Goal: Share content: Share content

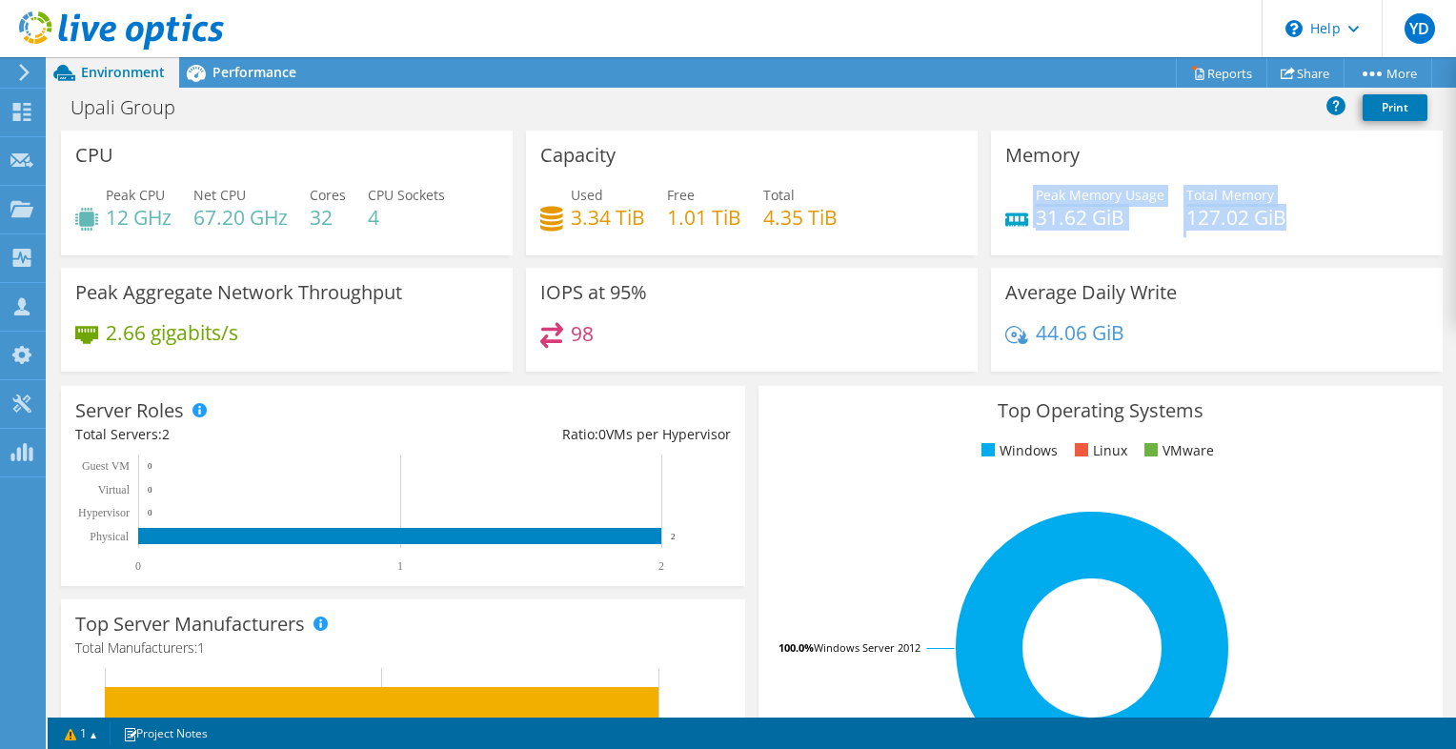
drag, startPoint x: 1282, startPoint y: 221, endPoint x: 1024, endPoint y: 209, distance: 258.4
click at [1024, 209] on div "Peak Memory Usage 31.62 GiB Total Memory 127.02 GiB" at bounding box center [1216, 216] width 423 height 62
click at [1275, 219] on h4 "127.02 GiB" at bounding box center [1236, 217] width 100 height 21
drag, startPoint x: 1028, startPoint y: 222, endPoint x: 1114, endPoint y: 231, distance: 87.2
click at [1114, 231] on div "Peak Memory Usage 31.62 GiB Total Memory 127.02 GiB" at bounding box center [1216, 216] width 423 height 62
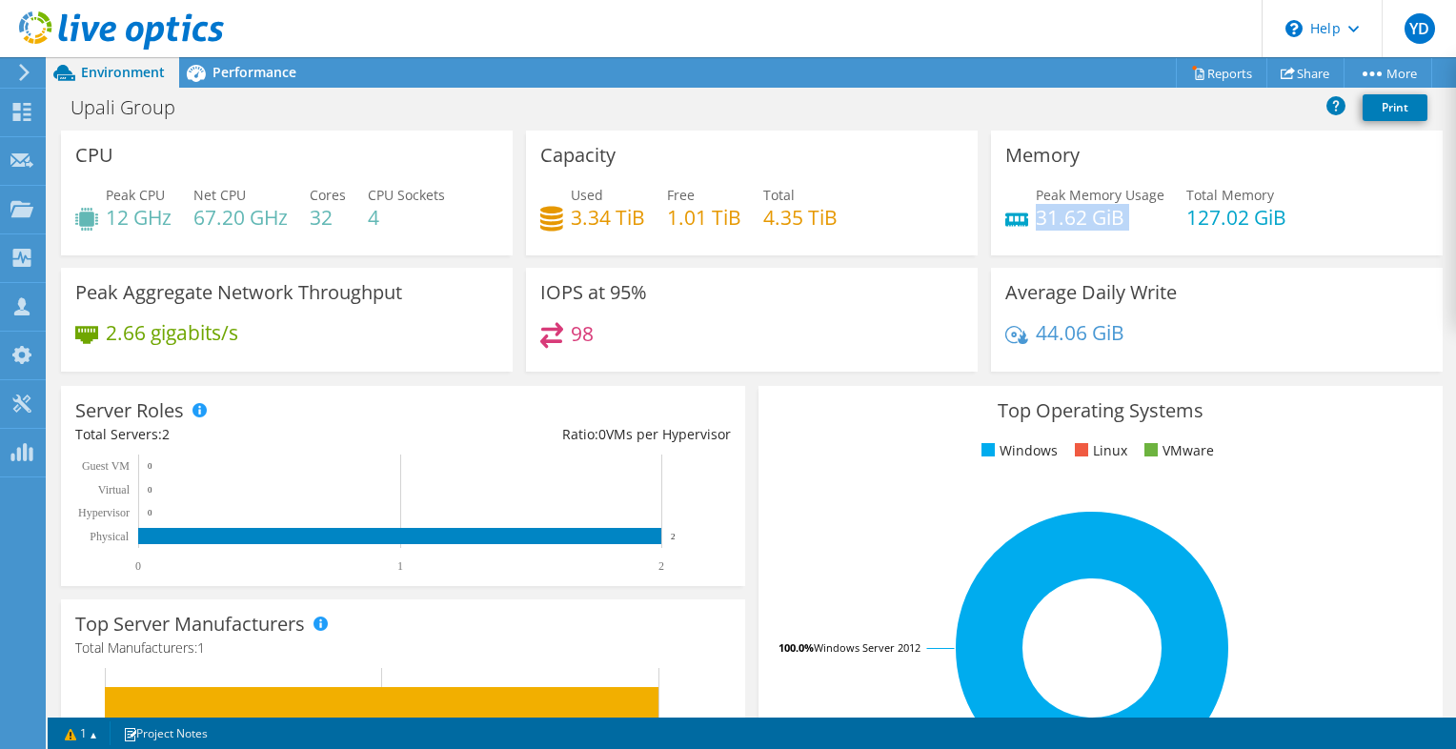
drag, startPoint x: 1114, startPoint y: 231, endPoint x: 1121, endPoint y: 243, distance: 13.2
click at [1121, 243] on div "Peak Memory Usage 31.62 GiB Total Memory 127.02 GiB" at bounding box center [1216, 216] width 423 height 62
drag, startPoint x: 1285, startPoint y: 215, endPoint x: 1171, endPoint y: 212, distance: 114.3
click at [1171, 212] on div "Peak Memory Usage 31.62 GiB Total Memory 127.02 GiB" at bounding box center [1216, 216] width 423 height 62
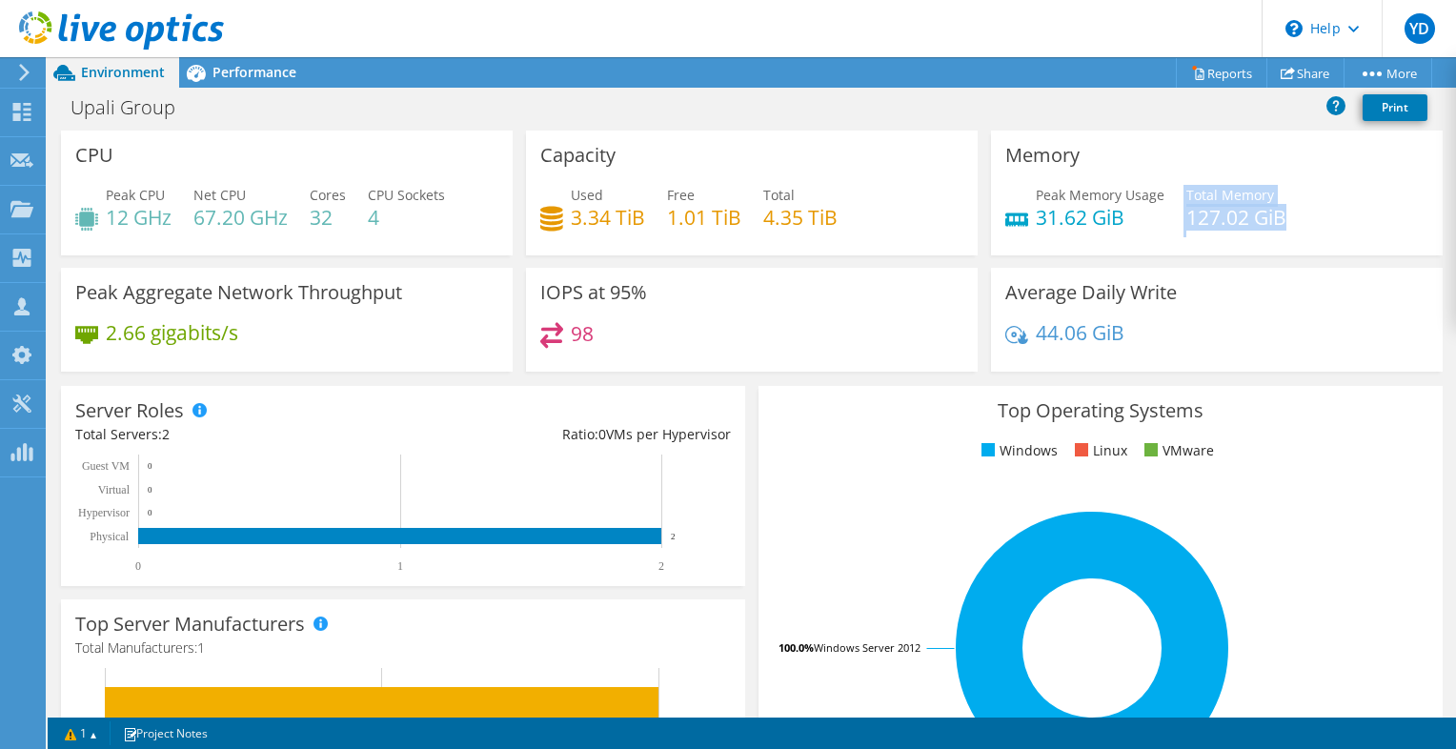
click at [1171, 212] on div "Peak Memory Usage 31.62 GiB Total Memory 127.02 GiB" at bounding box center [1216, 216] width 423 height 62
click at [1246, 215] on h4 "127.02 GiB" at bounding box center [1236, 217] width 100 height 21
drag, startPoint x: 1292, startPoint y: 223, endPoint x: 1178, endPoint y: 221, distance: 113.4
click at [1178, 221] on div "Peak Memory Usage 31.62 GiB Total Memory 127.02 GiB" at bounding box center [1216, 216] width 423 height 62
drag, startPoint x: 1178, startPoint y: 221, endPoint x: 1113, endPoint y: 239, distance: 68.2
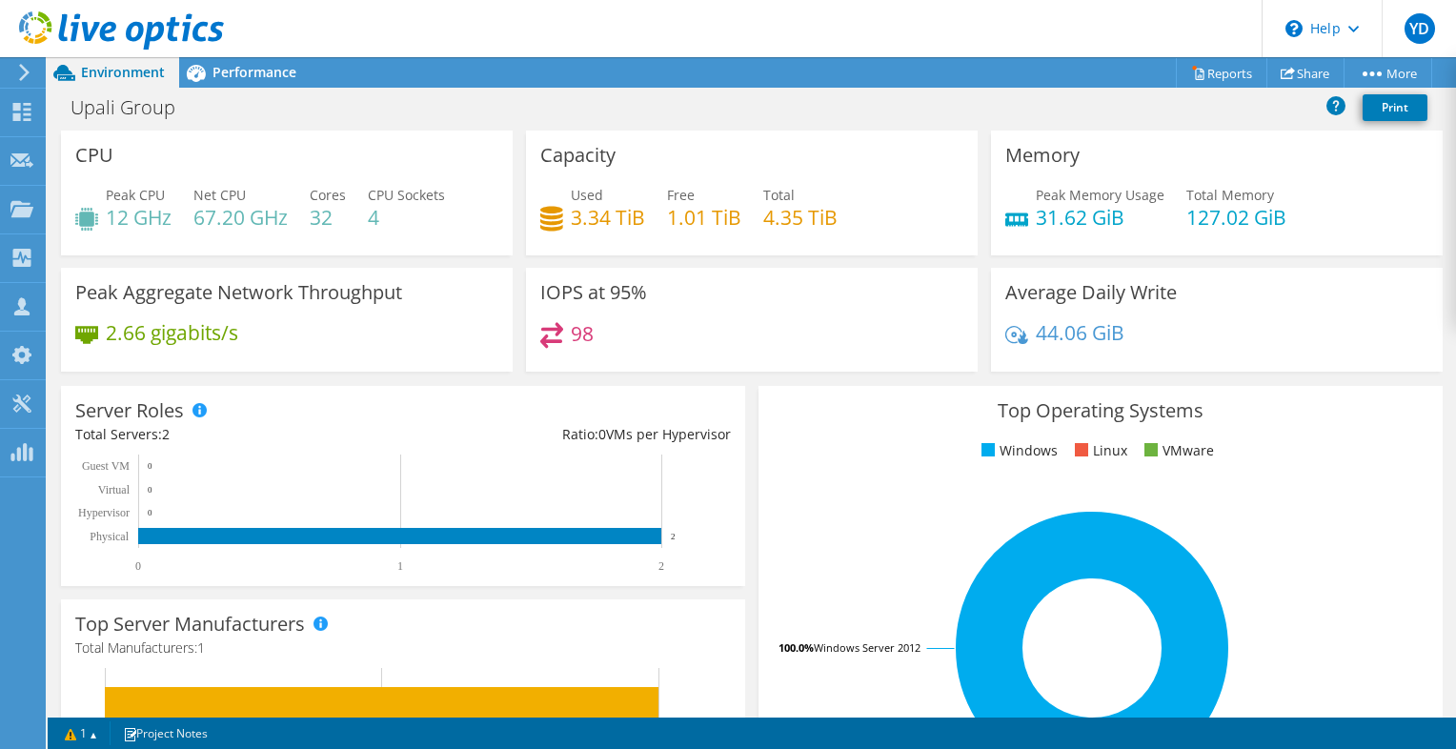
click at [1113, 239] on div "Peak Memory Usage 31.62 GiB Total Memory 127.02 GiB" at bounding box center [1216, 216] width 423 height 62
drag, startPoint x: 339, startPoint y: 223, endPoint x: 305, endPoint y: 220, distance: 34.4
click at [305, 220] on div "Peak CPU 12 GHz Net CPU 67.20 GHz Cores 32 CPU Sockets 4" at bounding box center [286, 216] width 423 height 62
click at [168, 231] on div "Peak CPU 12 GHz Net CPU 67.20 GHz Cores 32 CPU Sockets 4" at bounding box center [286, 216] width 423 height 62
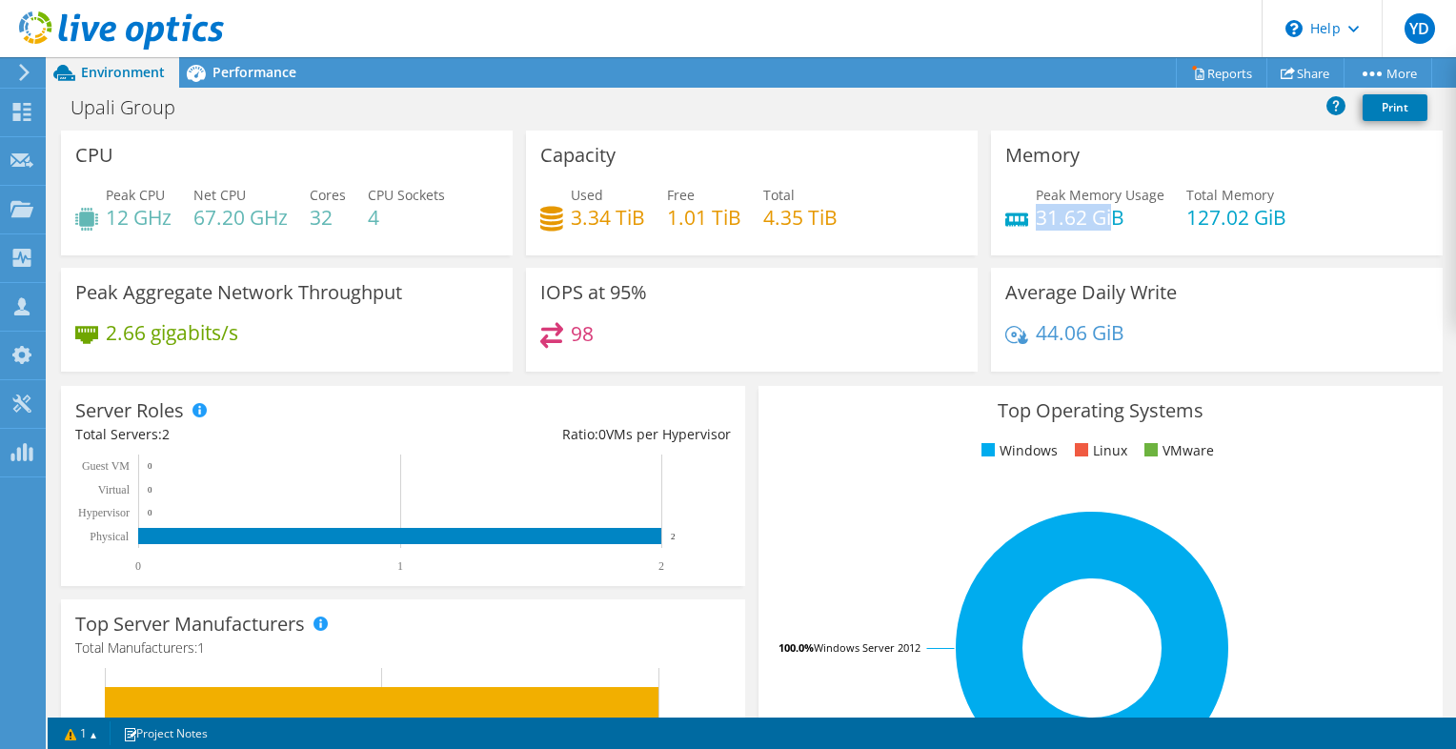
drag, startPoint x: 1026, startPoint y: 217, endPoint x: 1105, endPoint y: 217, distance: 79.1
click at [1105, 217] on h4 "31.62 GiB" at bounding box center [1099, 217] width 129 height 21
click at [208, 228] on h4 "67.20 GHz" at bounding box center [240, 217] width 94 height 21
drag, startPoint x: 195, startPoint y: 211, endPoint x: 285, endPoint y: 211, distance: 89.5
click at [285, 211] on h4 "67.20 GHz" at bounding box center [240, 217] width 94 height 21
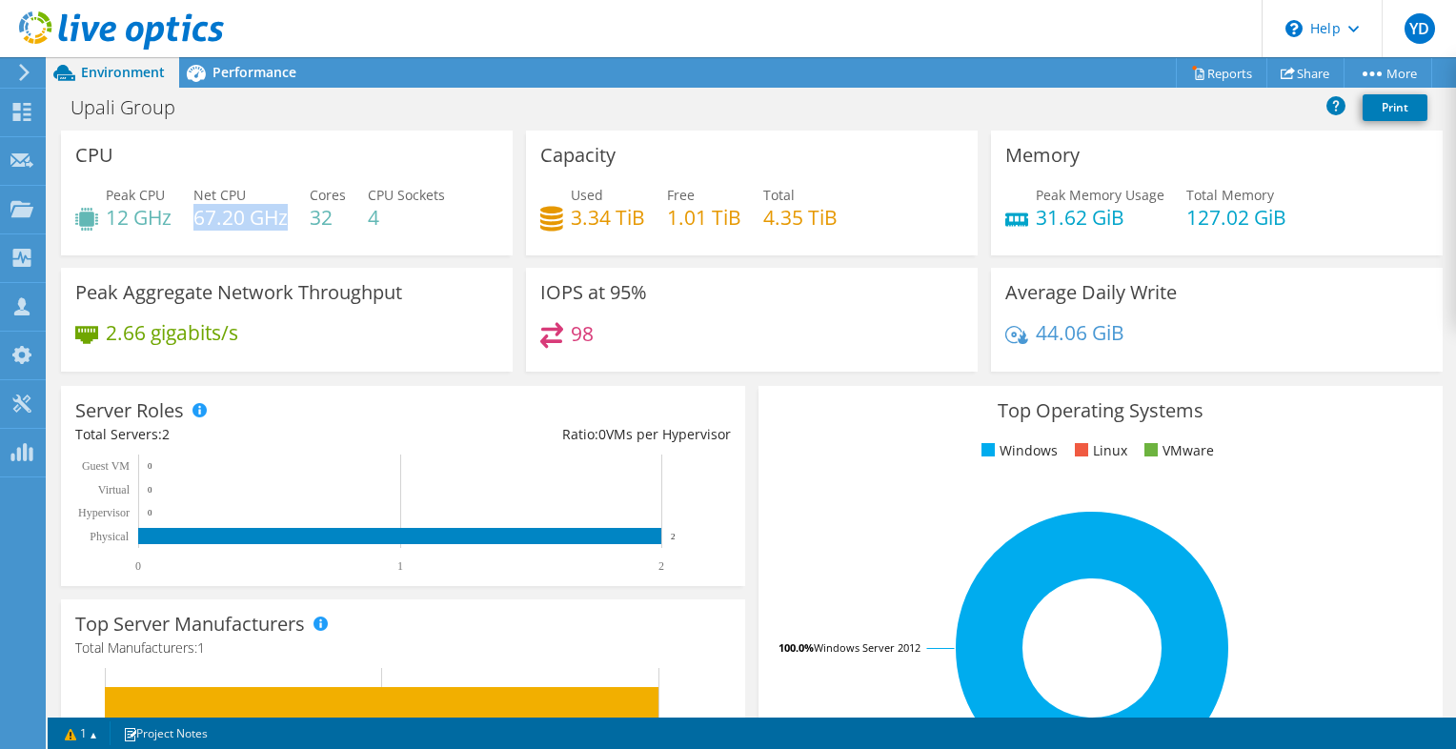
drag, startPoint x: 285, startPoint y: 211, endPoint x: 242, endPoint y: 219, distance: 43.7
click at [242, 219] on h4 "67.20 GHz" at bounding box center [240, 217] width 94 height 21
click at [1310, 82] on link "Share" at bounding box center [1305, 73] width 78 height 30
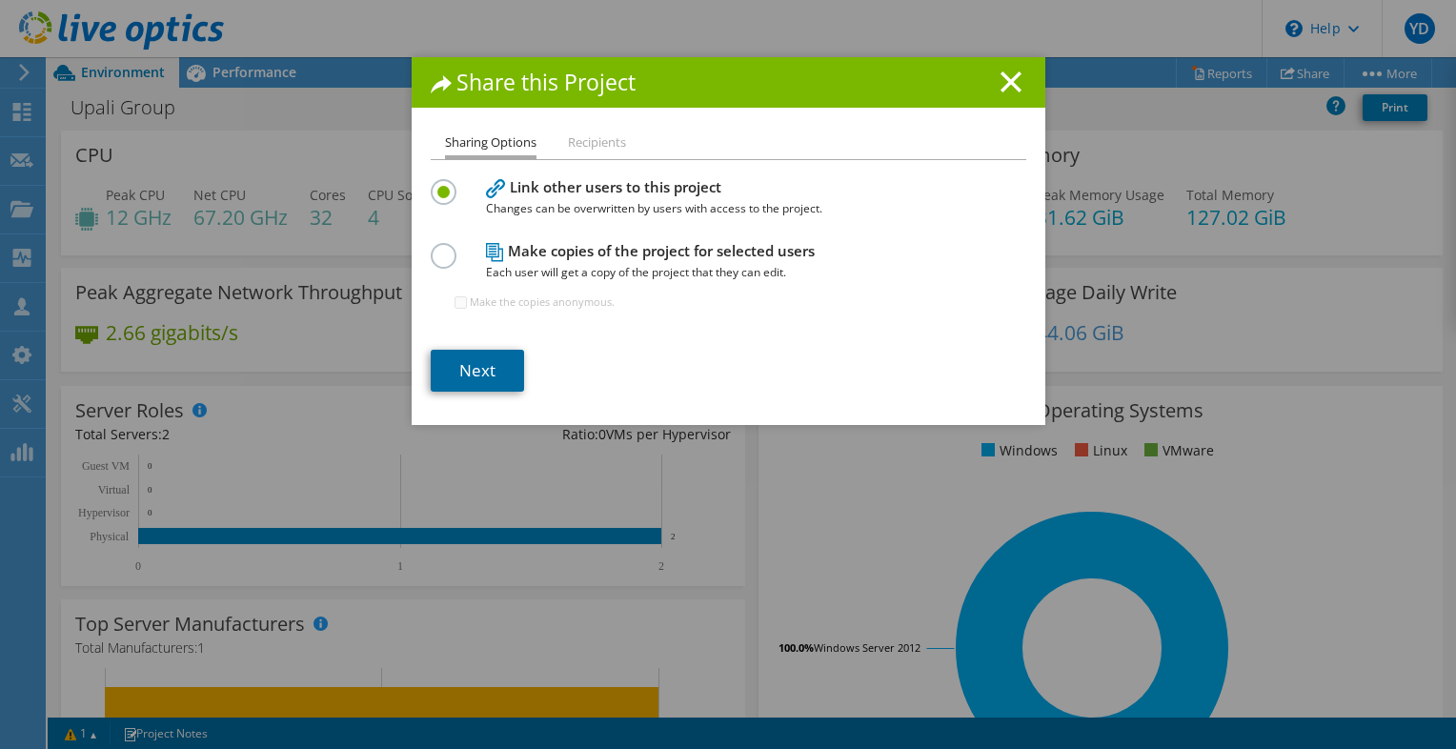
click at [469, 360] on link "Next" at bounding box center [477, 371] width 93 height 42
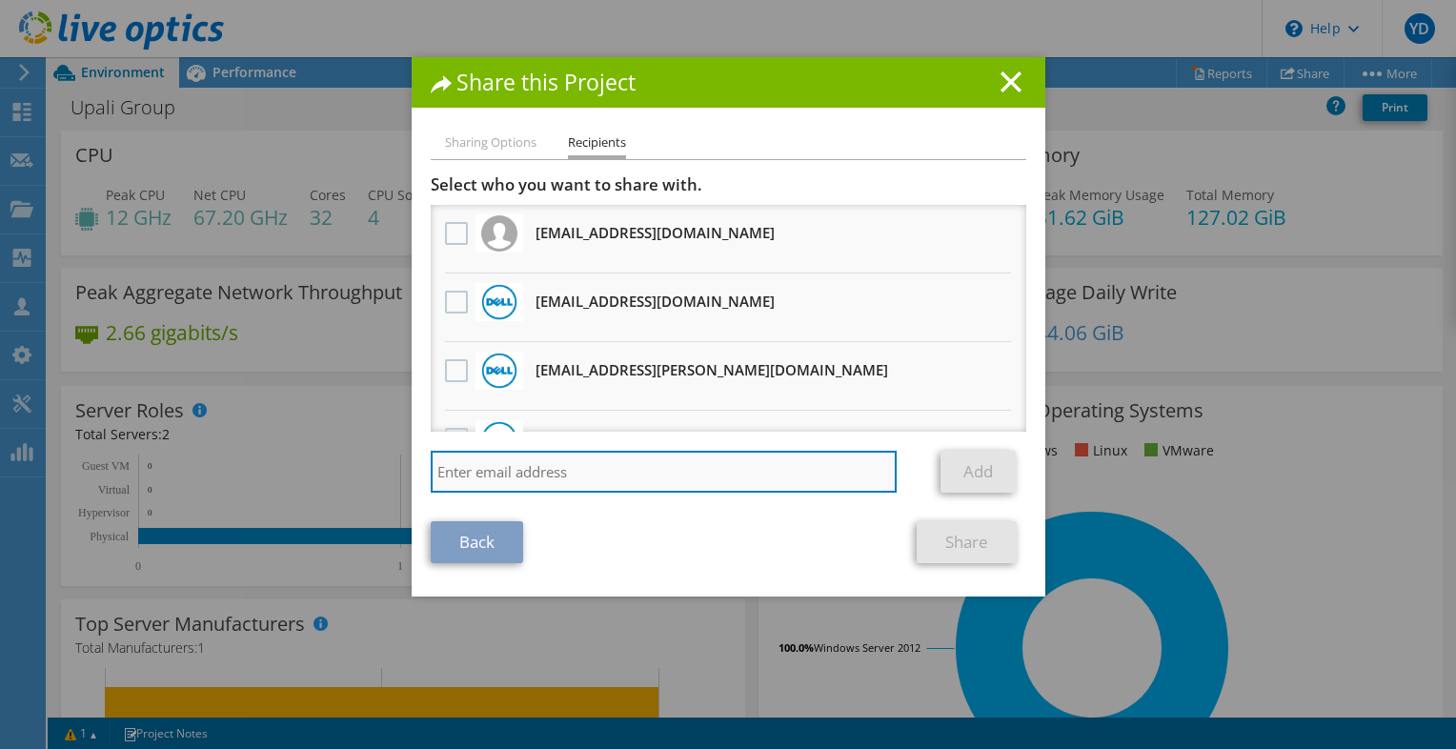
click at [494, 468] on input "search" at bounding box center [664, 472] width 467 height 42
click at [618, 477] on input "search" at bounding box center [664, 472] width 467 height 42
paste input "[EMAIL_ADDRESS][DOMAIN_NAME]"
type input "[EMAIL_ADDRESS][DOMAIN_NAME]"
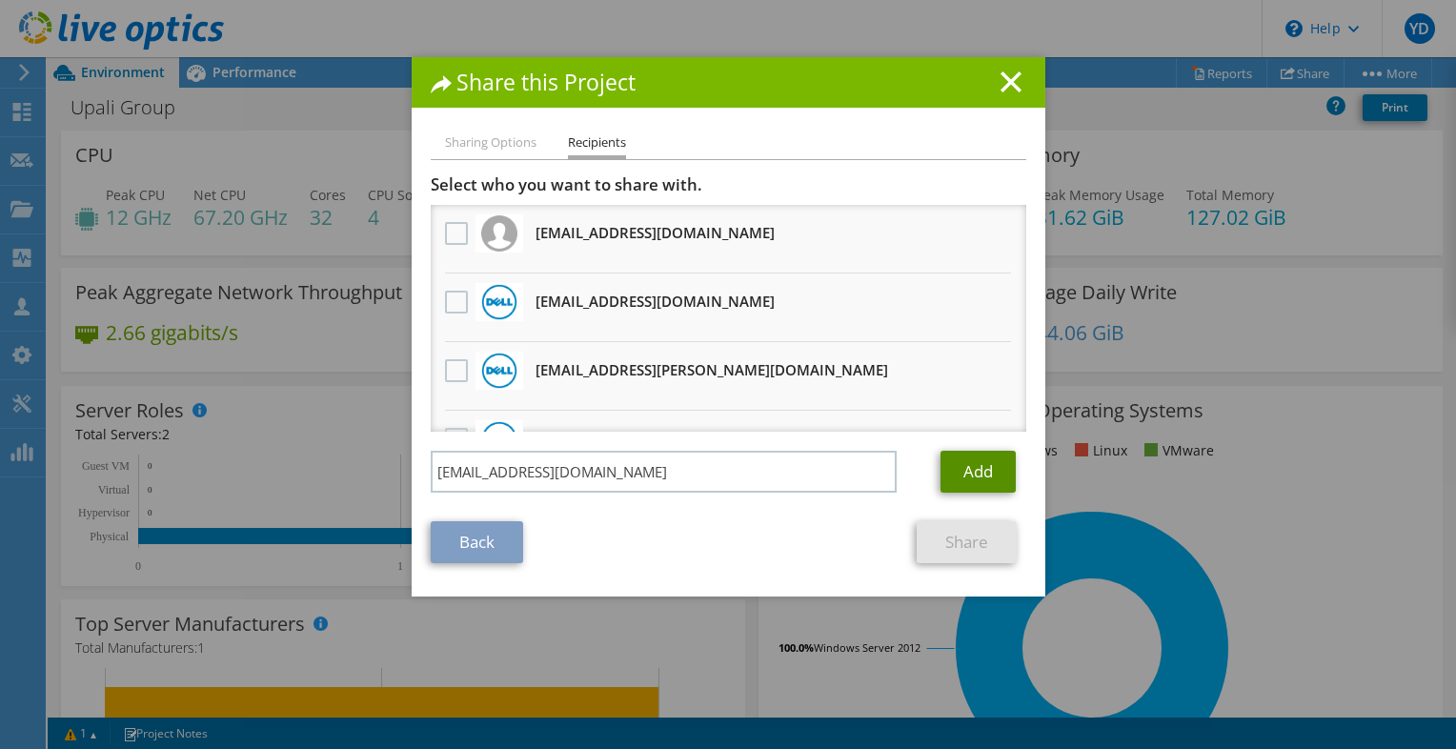
click at [956, 459] on link "Add" at bounding box center [977, 472] width 75 height 42
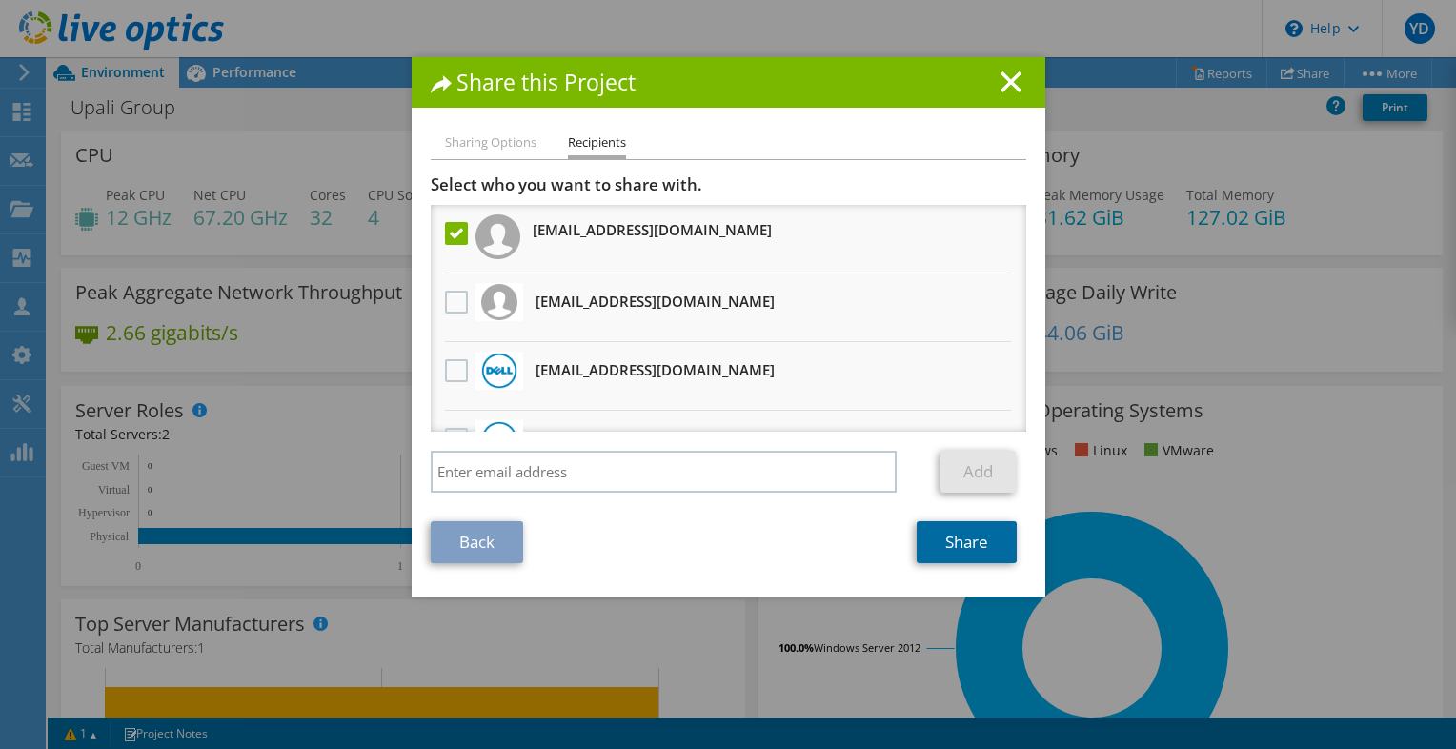
click at [961, 543] on link "Share" at bounding box center [966, 542] width 100 height 42
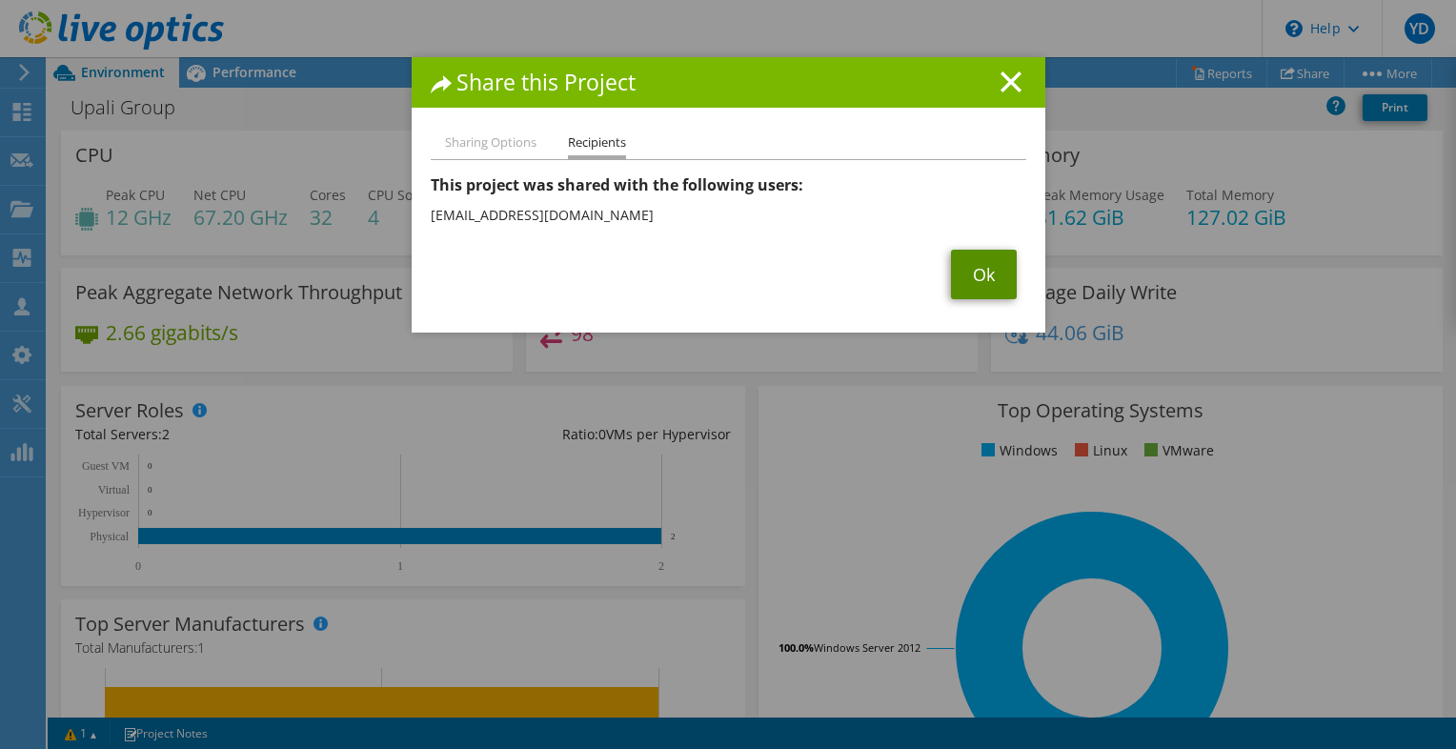
click at [968, 291] on link "Ok" at bounding box center [984, 275] width 66 height 50
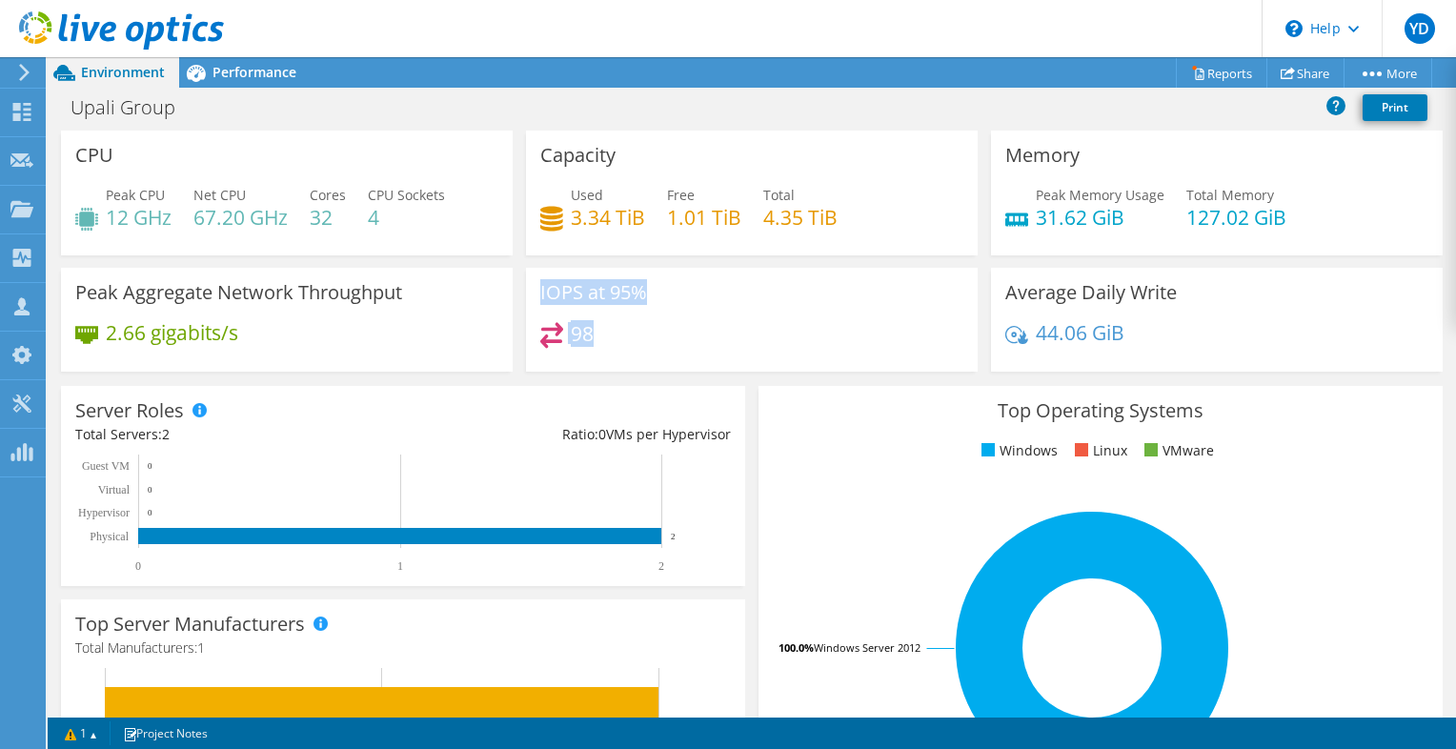
drag, startPoint x: 610, startPoint y: 327, endPoint x: 508, endPoint y: 330, distance: 102.0
click at [508, 330] on div "CPU Peak CPU 12 GHz Net CPU 67.20 GHz Cores 32 CPU Sockets 4 Capacity Used 3.34…" at bounding box center [751, 256] width 1395 height 253
drag, startPoint x: 508, startPoint y: 330, endPoint x: 623, endPoint y: 350, distance: 117.0
click at [623, 350] on div "98" at bounding box center [751, 342] width 423 height 41
drag, startPoint x: 623, startPoint y: 350, endPoint x: 558, endPoint y: 342, distance: 65.2
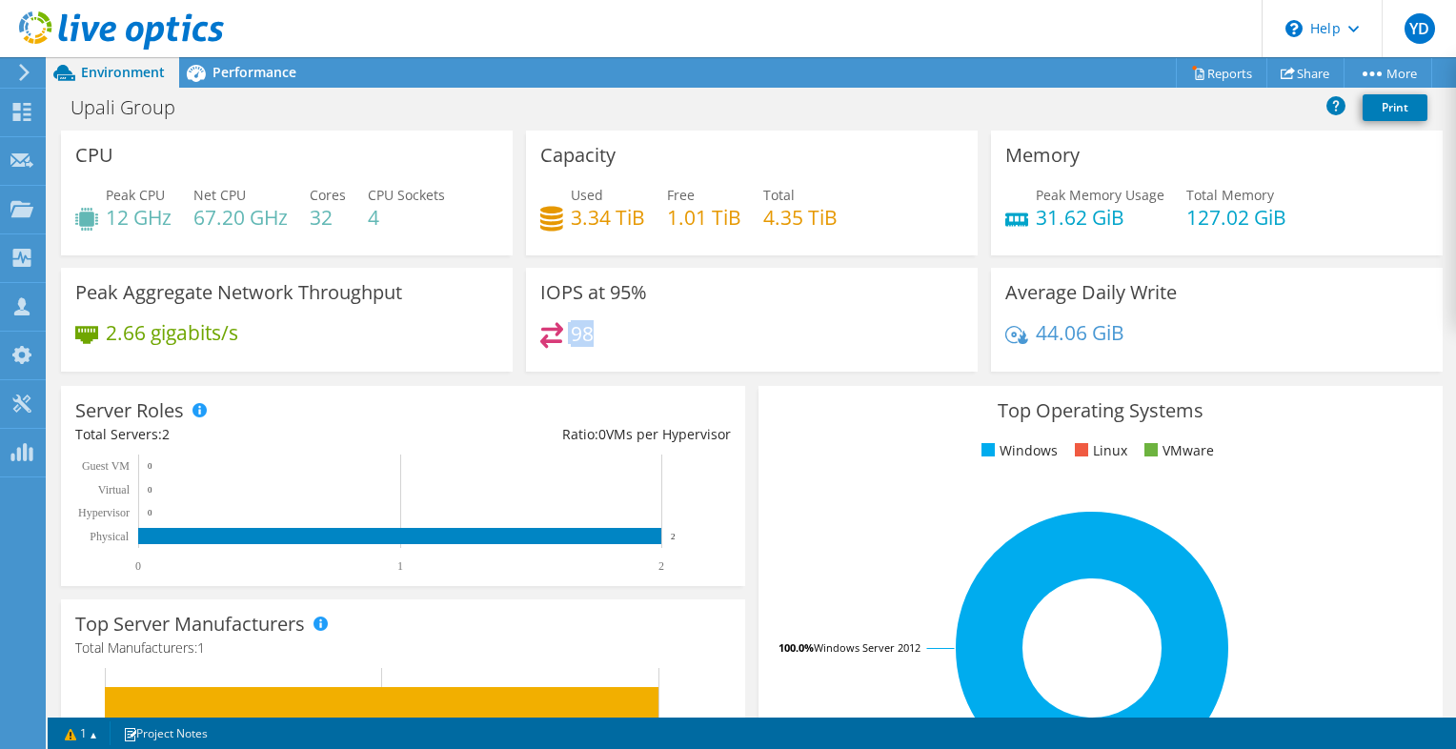
click at [558, 342] on div "98" at bounding box center [751, 342] width 423 height 41
drag, startPoint x: 558, startPoint y: 342, endPoint x: 617, endPoint y: 350, distance: 59.5
click at [617, 350] on div "98" at bounding box center [751, 342] width 423 height 41
drag, startPoint x: 641, startPoint y: 286, endPoint x: 588, endPoint y: 302, distance: 55.7
click at [588, 302] on h3 "IOPS at 95%" at bounding box center [593, 292] width 107 height 21
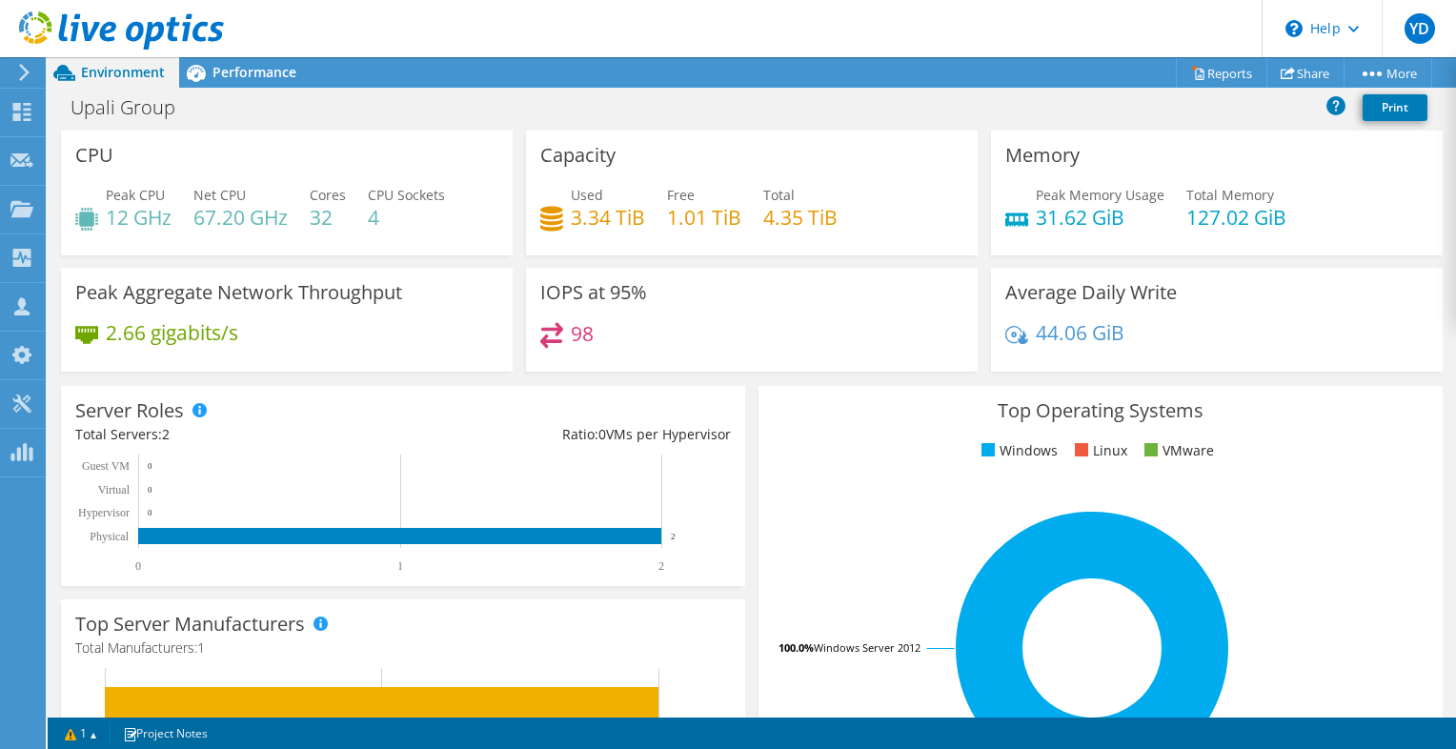
drag, startPoint x: 588, startPoint y: 302, endPoint x: 580, endPoint y: 318, distance: 17.9
click at [580, 323] on h4 "98" at bounding box center [582, 333] width 23 height 21
drag, startPoint x: 601, startPoint y: 333, endPoint x: 535, endPoint y: 298, distance: 74.6
click at [535, 298] on div "IOPS at 95% 98" at bounding box center [752, 320] width 452 height 104
drag, startPoint x: 535, startPoint y: 298, endPoint x: 622, endPoint y: 349, distance: 100.3
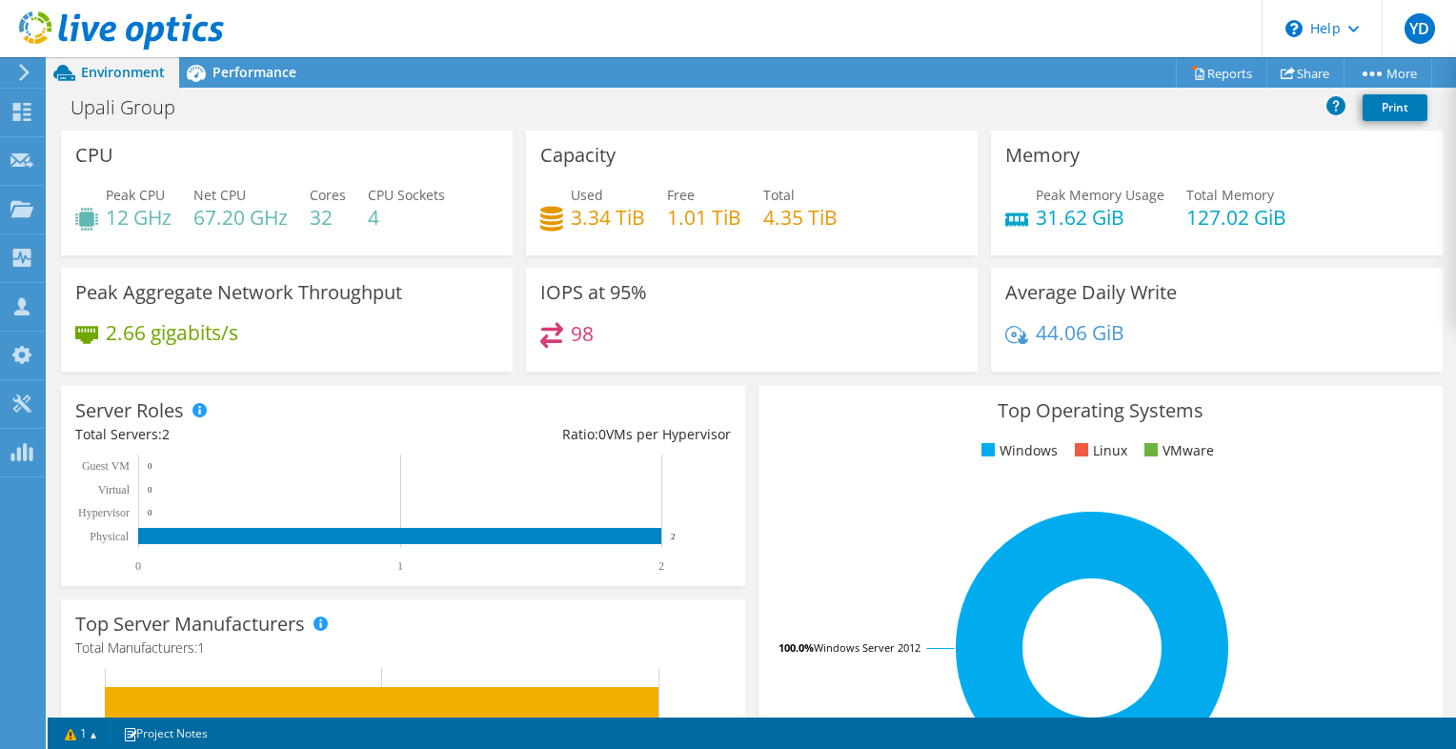
click at [622, 349] on div "98" at bounding box center [751, 342] width 423 height 41
drag, startPoint x: 622, startPoint y: 349, endPoint x: 520, endPoint y: 281, distance: 122.3
click at [526, 281] on div "IOPS at 95% 98" at bounding box center [752, 320] width 452 height 104
drag, startPoint x: 520, startPoint y: 281, endPoint x: 617, endPoint y: 381, distance: 139.4
click at [617, 381] on div "Server Roles Physical Servers represent bare metal servers that were targets of…" at bounding box center [402, 485] width 697 height 213
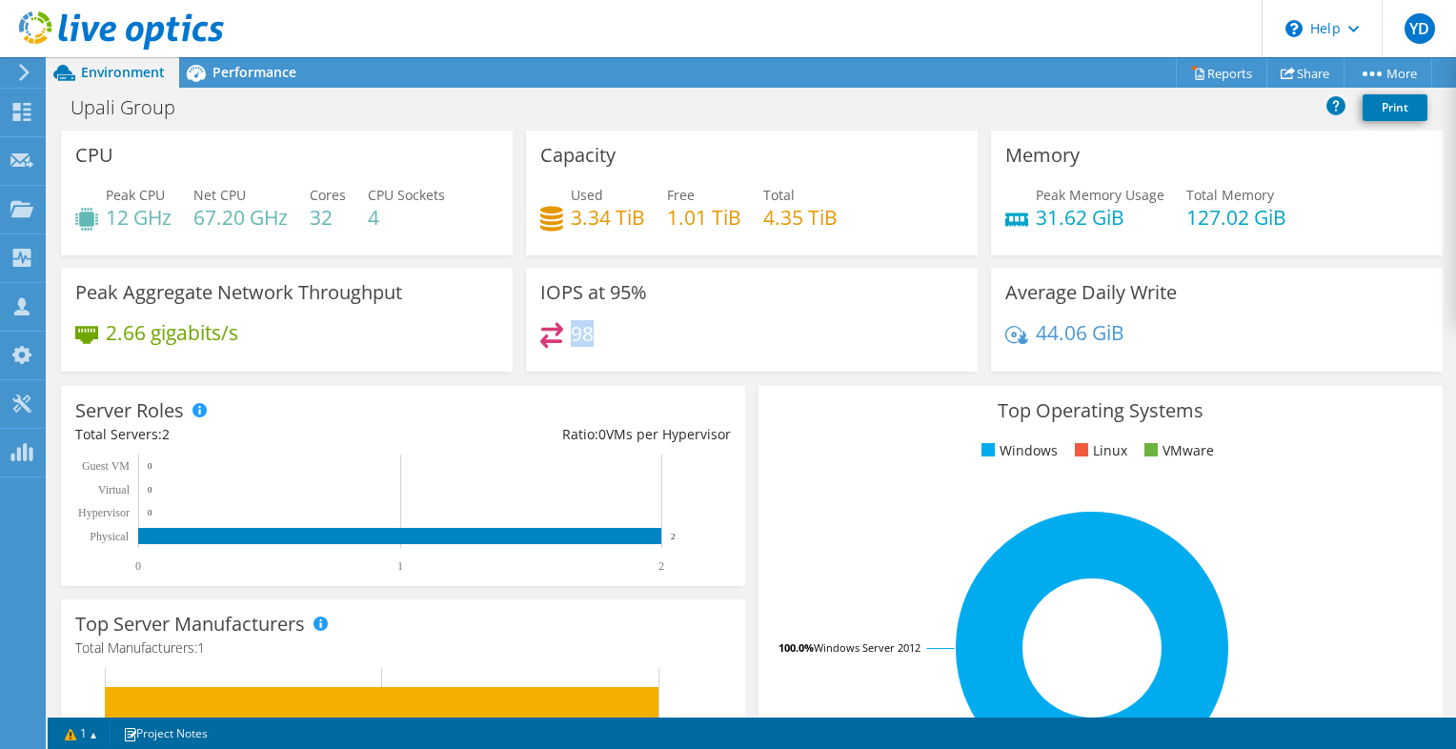
drag, startPoint x: 599, startPoint y: 326, endPoint x: 564, endPoint y: 326, distance: 35.2
click at [564, 326] on div "98" at bounding box center [751, 342] width 423 height 41
drag, startPoint x: 564, startPoint y: 326, endPoint x: 626, endPoint y: 348, distance: 65.7
click at [626, 348] on div "98" at bounding box center [751, 342] width 423 height 41
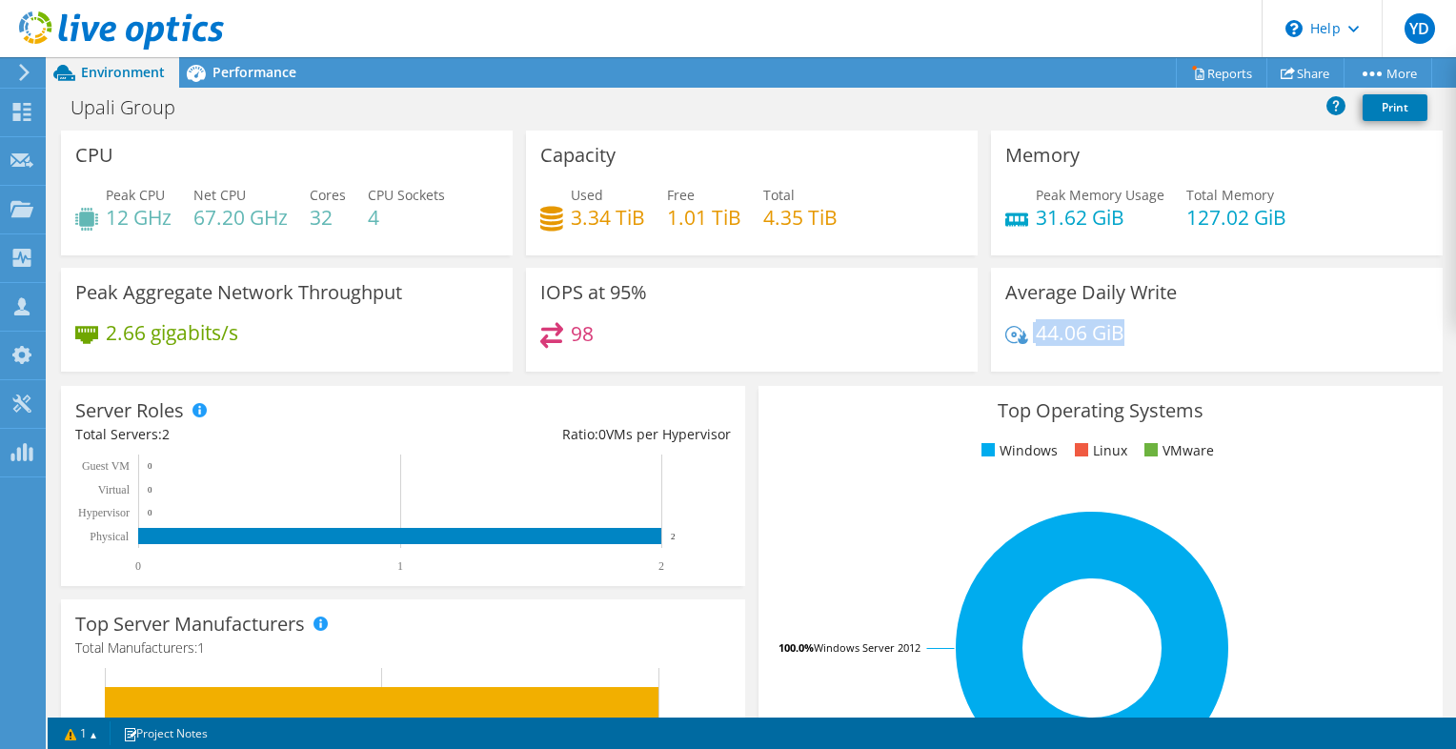
drag, startPoint x: 1149, startPoint y: 331, endPoint x: 993, endPoint y: 326, distance: 156.3
click at [993, 326] on div "Average Daily Write 44.06 GiB" at bounding box center [1217, 320] width 452 height 104
drag, startPoint x: 993, startPoint y: 326, endPoint x: 892, endPoint y: 330, distance: 101.0
click at [892, 330] on div "98" at bounding box center [751, 342] width 423 height 41
click at [1120, 337] on div "44.06 GiB" at bounding box center [1216, 342] width 423 height 40
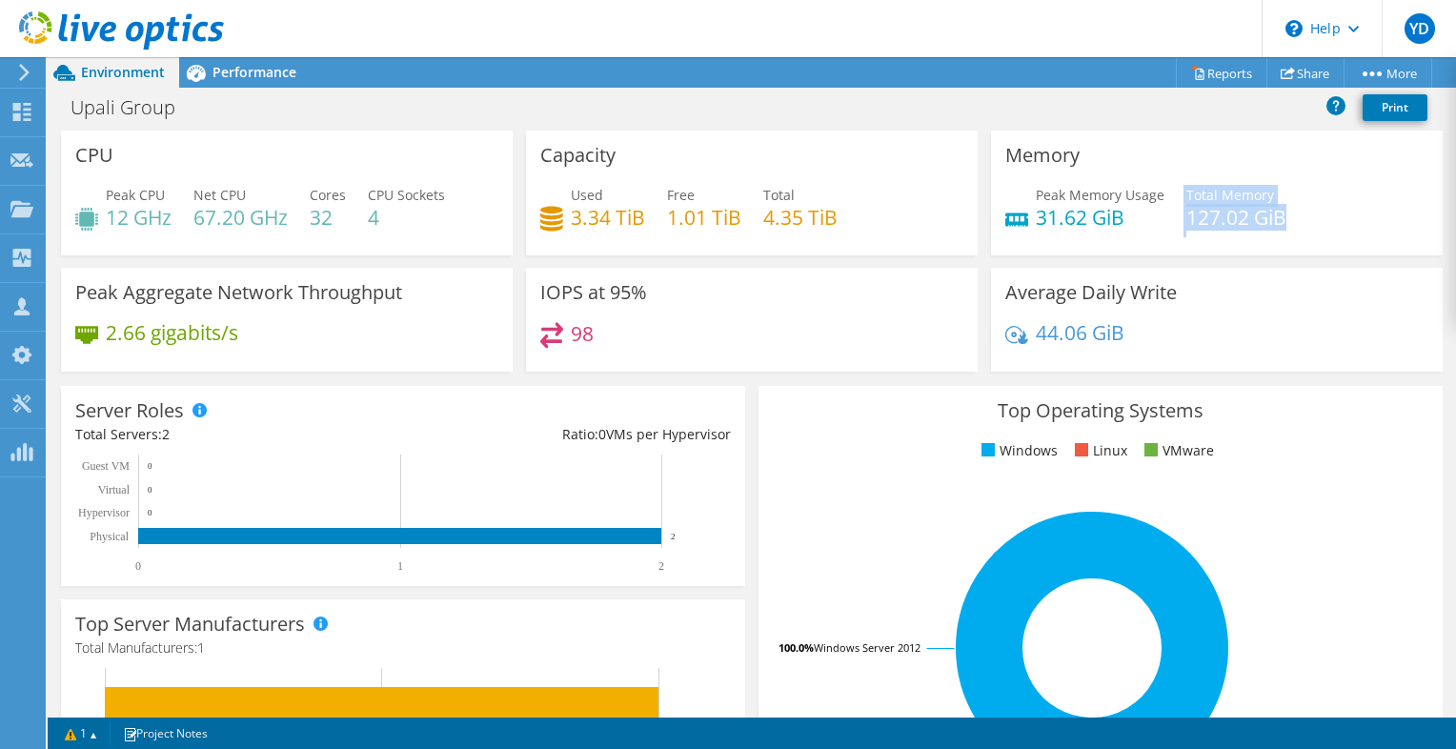
drag, startPoint x: 1151, startPoint y: 222, endPoint x: 1337, endPoint y: 243, distance: 187.9
click at [1337, 243] on div "Peak Memory Usage 31.62 GiB Total Memory 127.02 GiB" at bounding box center [1216, 216] width 423 height 62
drag, startPoint x: 1021, startPoint y: 211, endPoint x: 1162, endPoint y: 243, distance: 144.7
click at [1162, 243] on div "Peak Memory Usage 31.62 GiB Total Memory 127.02 GiB" at bounding box center [1216, 216] width 423 height 62
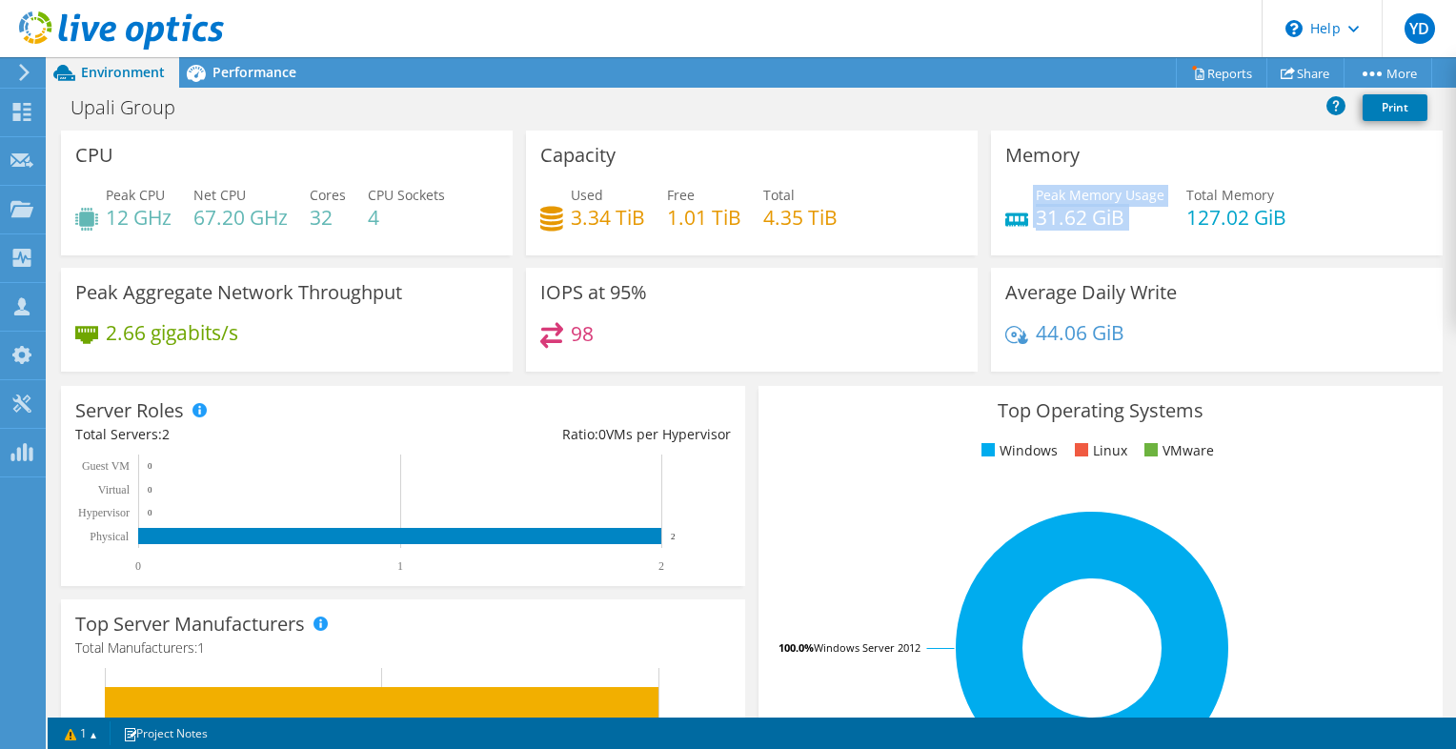
click at [1162, 243] on div "Peak Memory Usage 31.62 GiB Total Memory 127.02 GiB" at bounding box center [1216, 216] width 423 height 62
click at [1238, 253] on div "Memory Peak Memory Usage 31.62 GiB Total Memory 127.02 GiB" at bounding box center [1217, 192] width 452 height 125
drag, startPoint x: 840, startPoint y: 227, endPoint x: 734, endPoint y: 224, distance: 105.8
click at [734, 224] on div "Used 3.34 TiB Free 1.01 TiB Total 4.35 TiB" at bounding box center [751, 216] width 423 height 62
click at [734, 224] on h4 "1.01 TiB" at bounding box center [704, 217] width 74 height 21
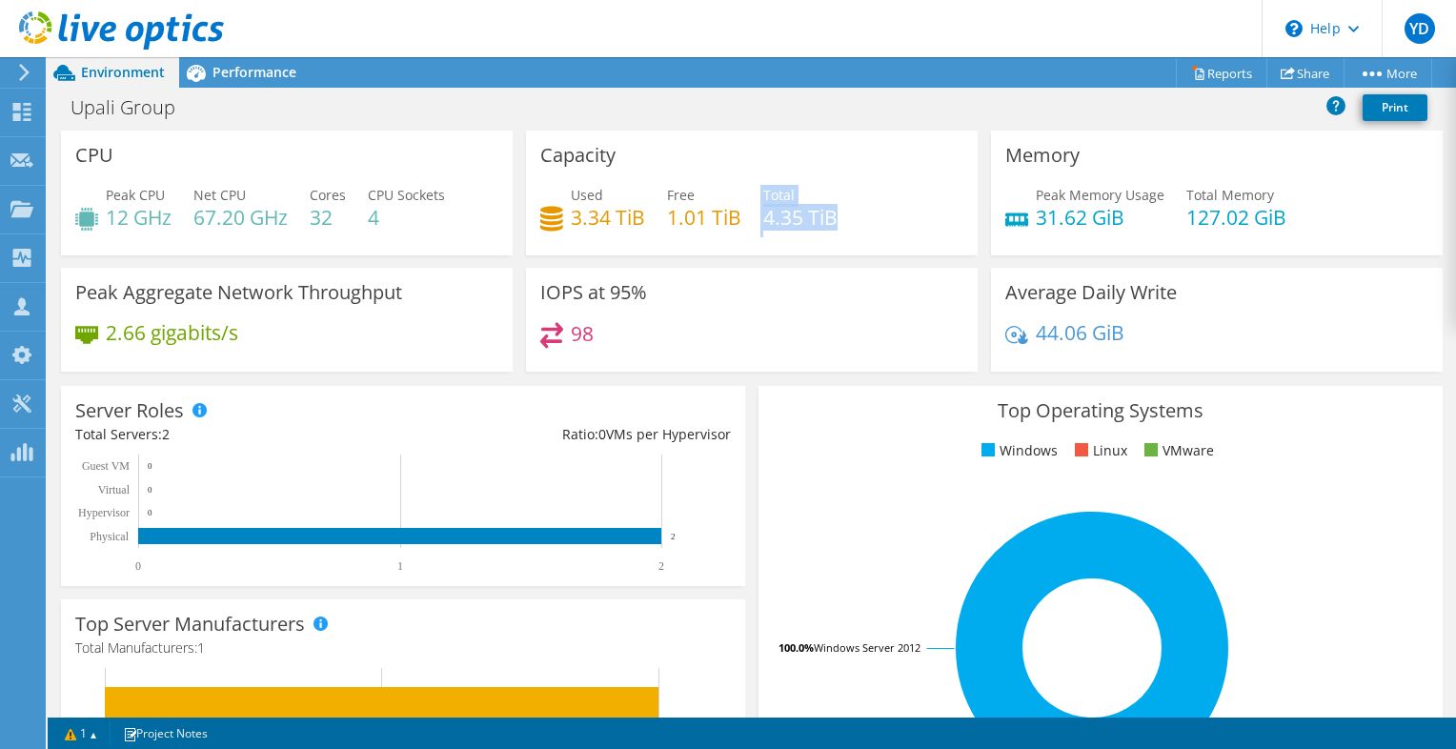
click at [796, 222] on h4 "4.35 TiB" at bounding box center [800, 217] width 74 height 21
drag, startPoint x: 848, startPoint y: 216, endPoint x: 763, endPoint y: 219, distance: 84.8
click at [763, 219] on div "Used 3.34 TiB Free 1.01 TiB Total 4.35 TiB" at bounding box center [751, 216] width 423 height 62
drag, startPoint x: 763, startPoint y: 219, endPoint x: 773, endPoint y: 349, distance: 129.9
click at [773, 349] on div "98" at bounding box center [751, 342] width 423 height 41
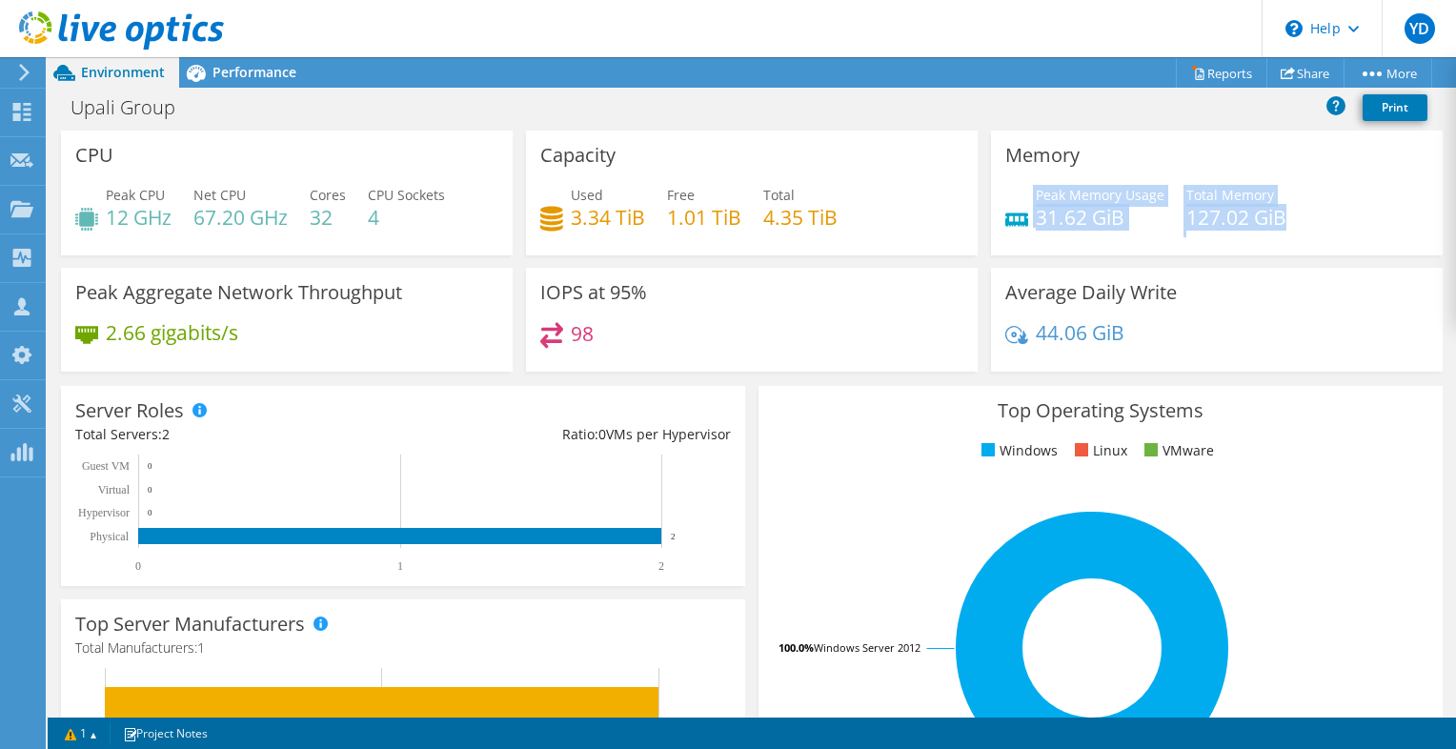
drag, startPoint x: 1362, startPoint y: 228, endPoint x: 983, endPoint y: 194, distance: 380.6
click at [991, 194] on div "Memory Peak Memory Usage 31.62 GiB Total Memory 127.02 GiB" at bounding box center [1217, 192] width 452 height 125
drag, startPoint x: 983, startPoint y: 194, endPoint x: 888, endPoint y: 173, distance: 97.5
click at [888, 173] on div "Capacity Used 3.34 TiB Free 1.01 TiB Total 4.35 TiB" at bounding box center [752, 192] width 452 height 125
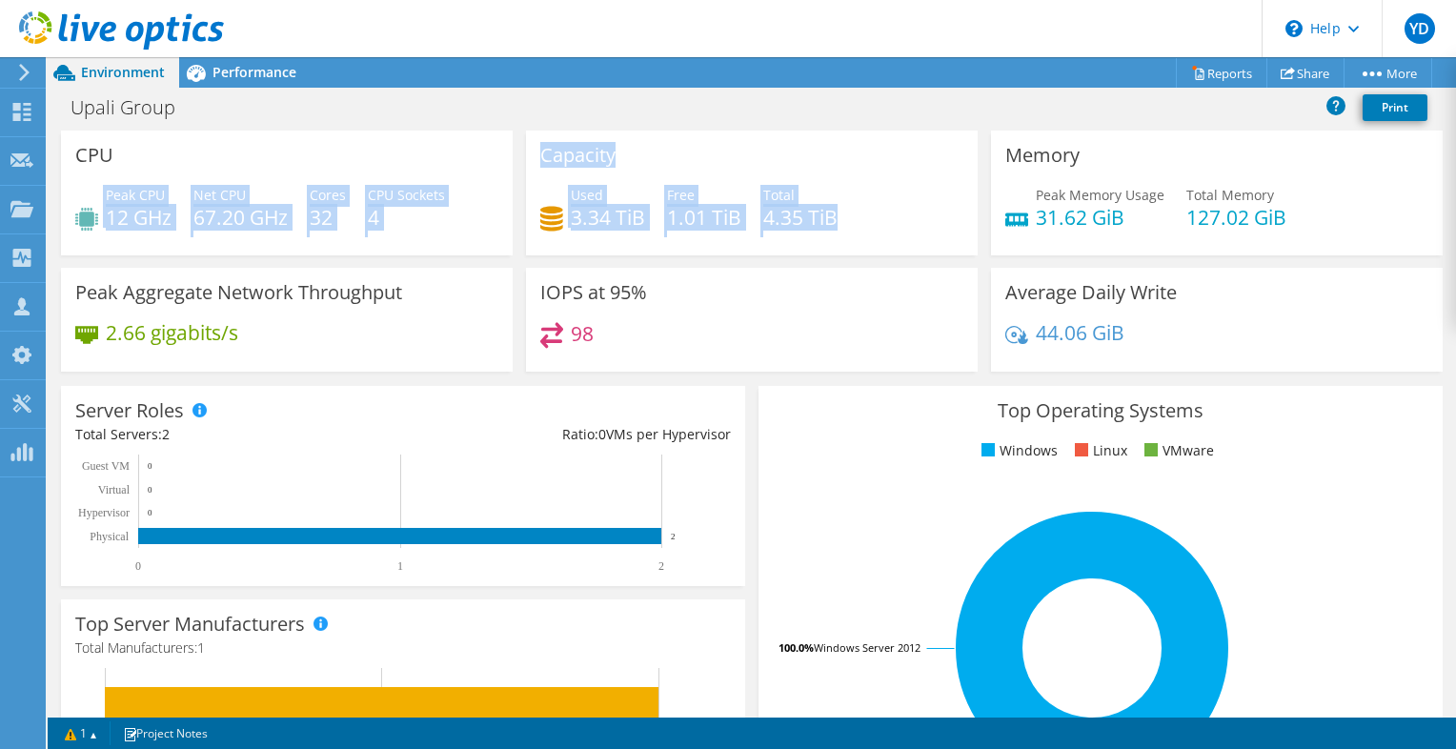
drag, startPoint x: 849, startPoint y: 217, endPoint x: 510, endPoint y: 147, distance: 346.4
click at [510, 147] on div "CPU Peak CPU 12 GHz Net CPU 67.20 GHz Cores 32 CPU Sockets 4 Capacity Used 3.34…" at bounding box center [751, 256] width 1395 height 253
drag, startPoint x: 510, startPoint y: 147, endPoint x: 476, endPoint y: 151, distance: 33.7
click at [476, 151] on div "CPU Peak CPU 12 GHz Net CPU 67.20 GHz Cores 32 CPU Sockets 4" at bounding box center [287, 192] width 452 height 125
click at [438, 214] on h4 "4" at bounding box center [406, 217] width 77 height 21
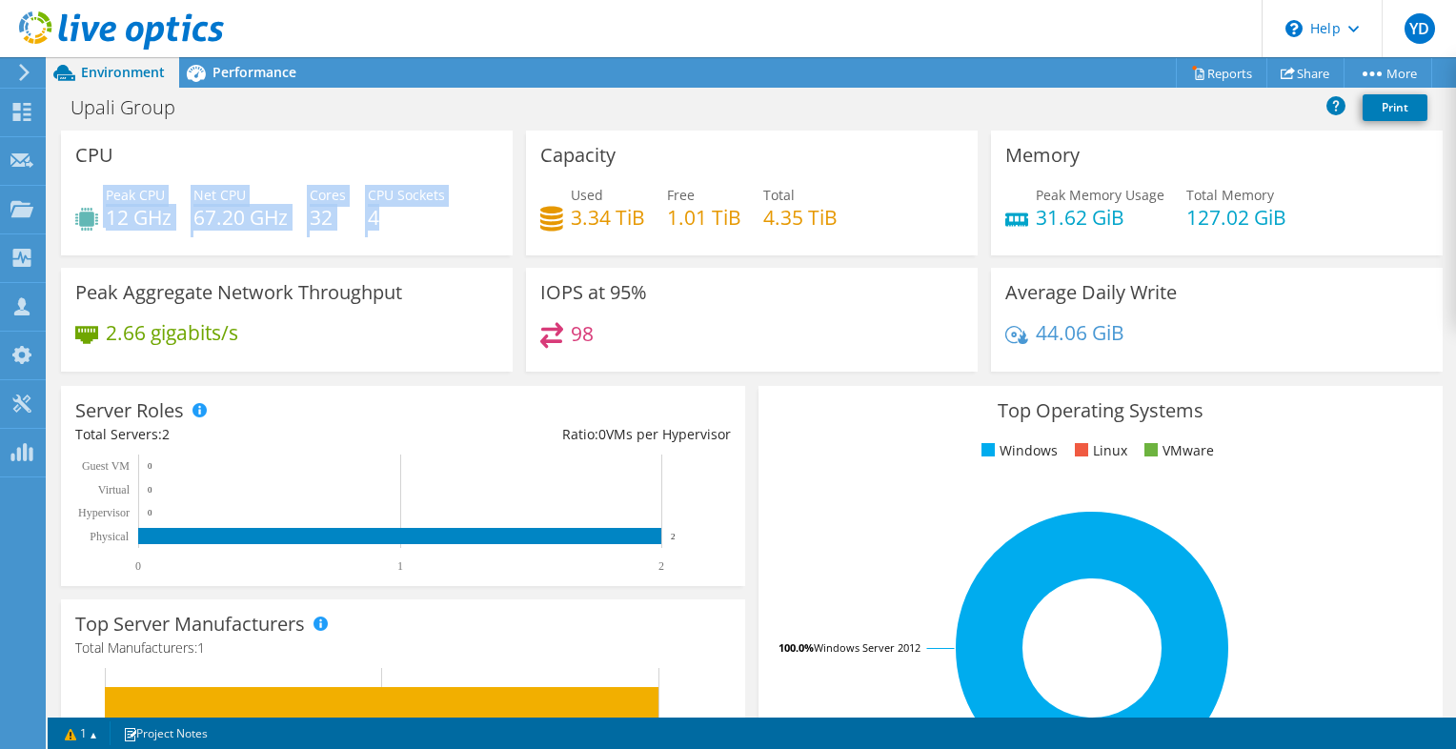
drag, startPoint x: 438, startPoint y: 214, endPoint x: 213, endPoint y: 148, distance: 234.5
click at [213, 148] on div "CPU Peak CPU 12 GHz Net CPU 67.20 GHz Cores 32 CPU Sockets 4" at bounding box center [287, 192] width 452 height 125
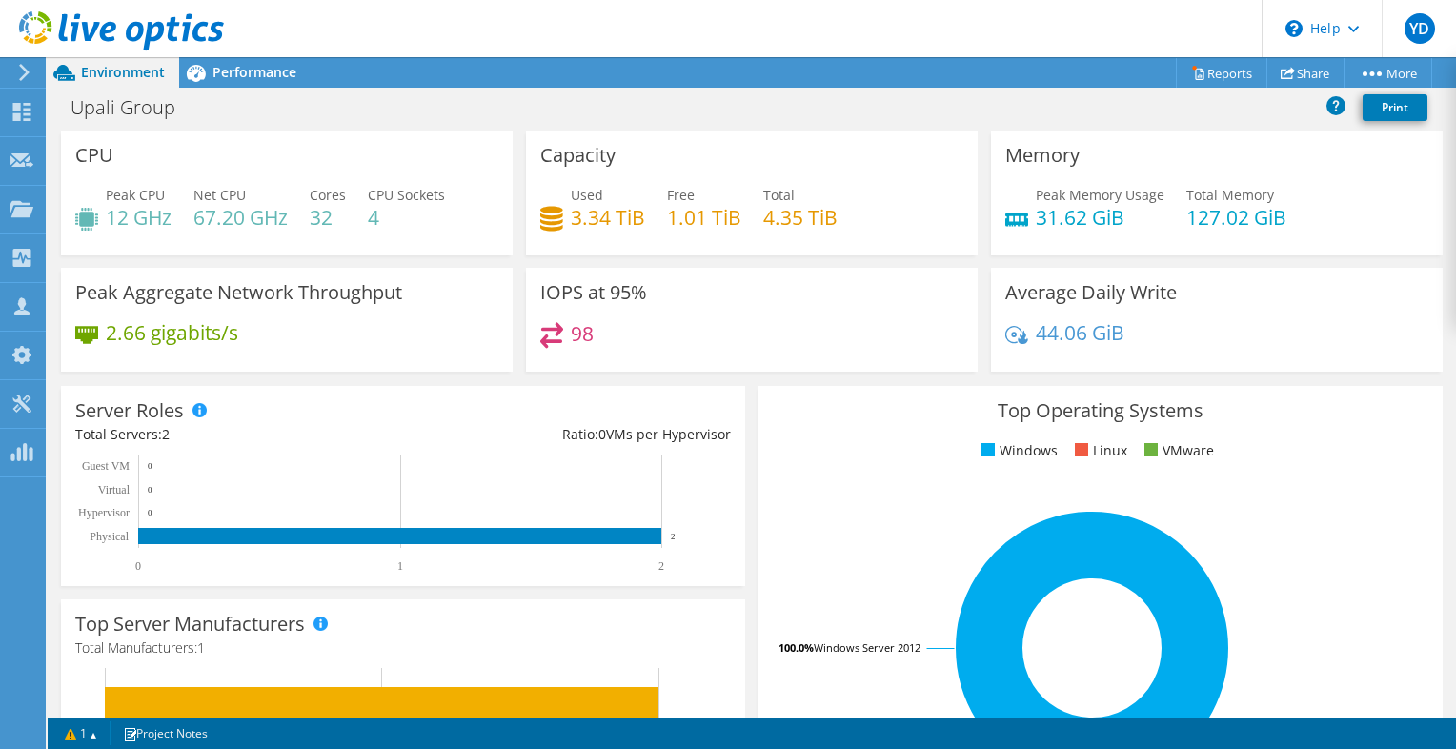
click at [388, 231] on div "Peak CPU 12 GHz Net CPU 67.20 GHz Cores 32 CPU Sockets 4" at bounding box center [286, 216] width 423 height 62
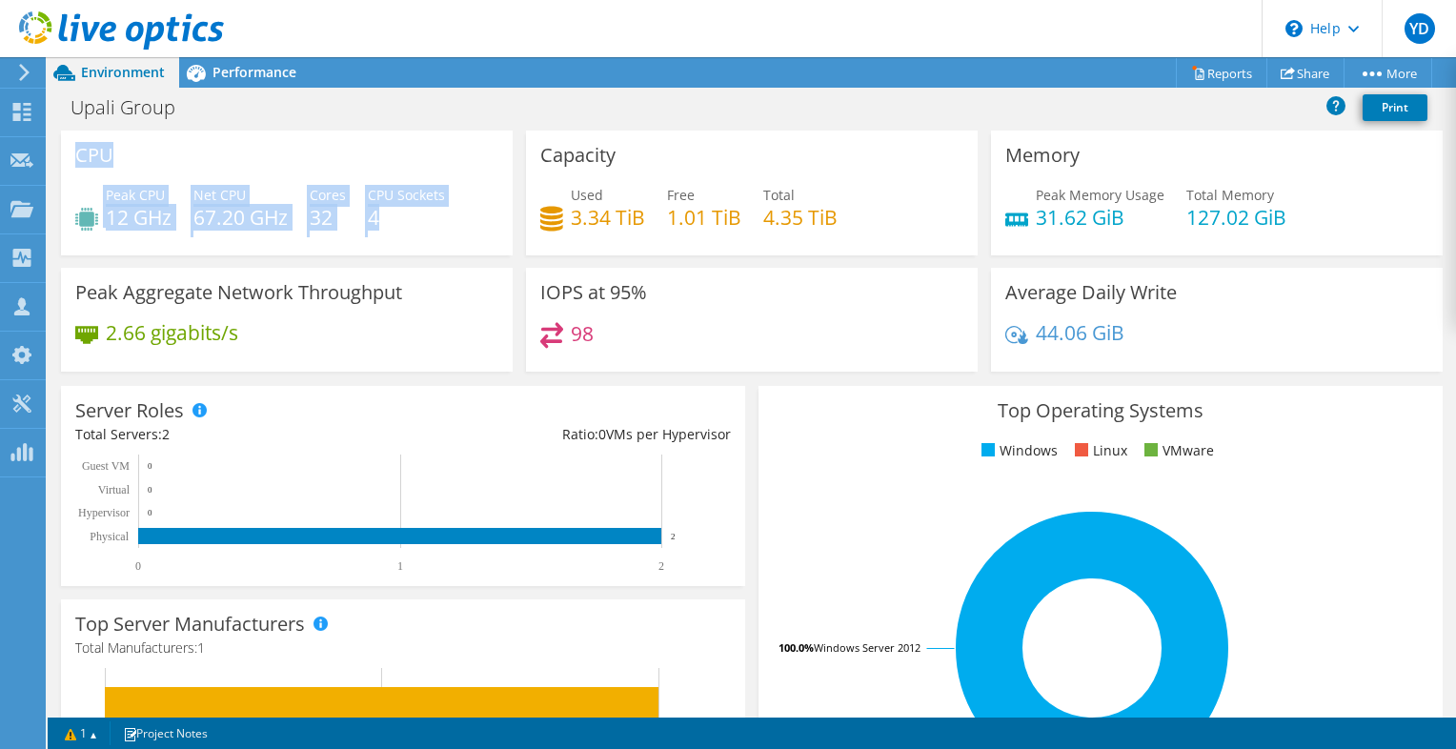
drag, startPoint x: 438, startPoint y: 222, endPoint x: 70, endPoint y: 161, distance: 373.6
click at [70, 161] on div "CPU Peak CPU 12 GHz Net CPU 67.20 GHz Cores 32 CPU Sockets 4" at bounding box center [287, 192] width 452 height 125
drag, startPoint x: 70, startPoint y: 161, endPoint x: 251, endPoint y: 158, distance: 181.0
click at [251, 158] on div "CPU Peak CPU 12 GHz Net CPU 67.20 GHz Cores 32 CPU Sockets 4" at bounding box center [287, 192] width 452 height 125
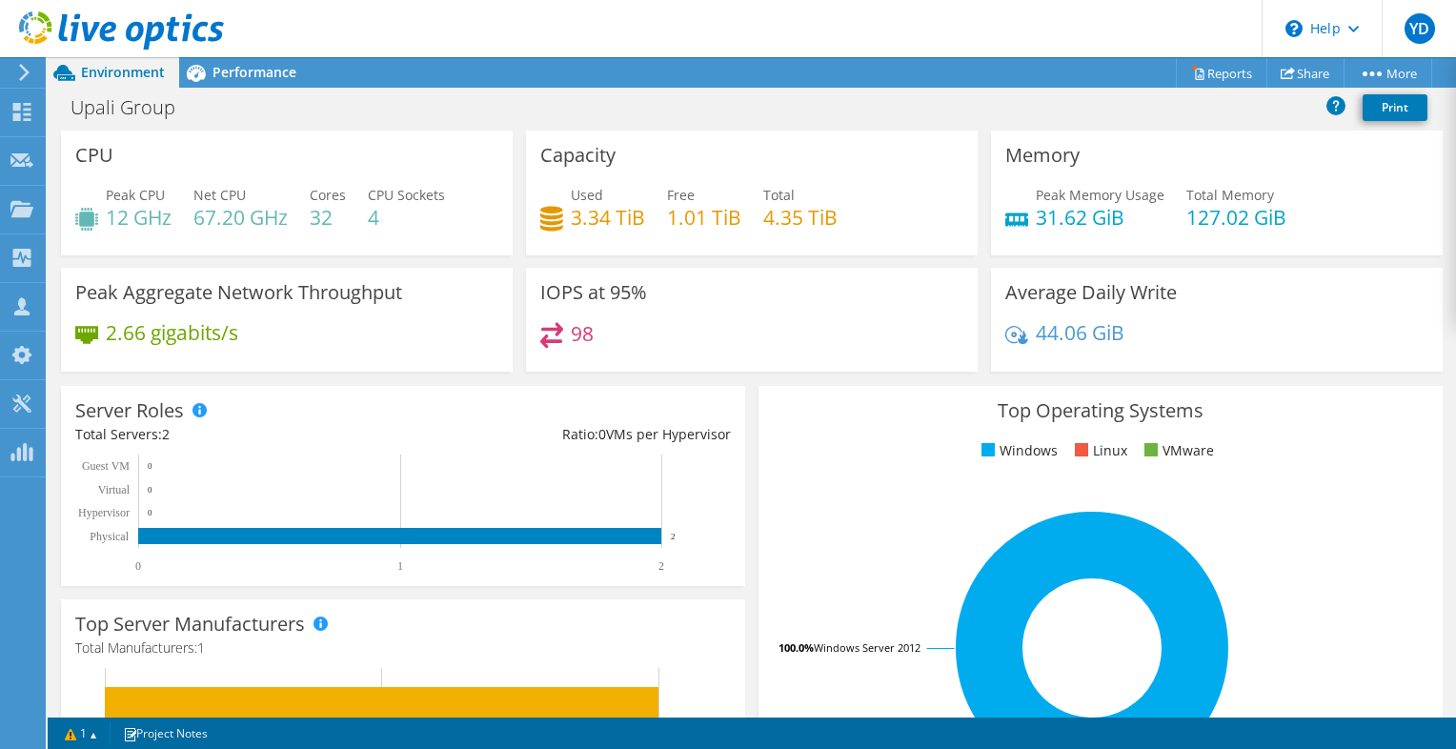
click at [456, 225] on div "Peak CPU 12 GHz Net CPU 67.20 GHz Cores 32 CPU Sockets 4" at bounding box center [286, 216] width 423 height 62
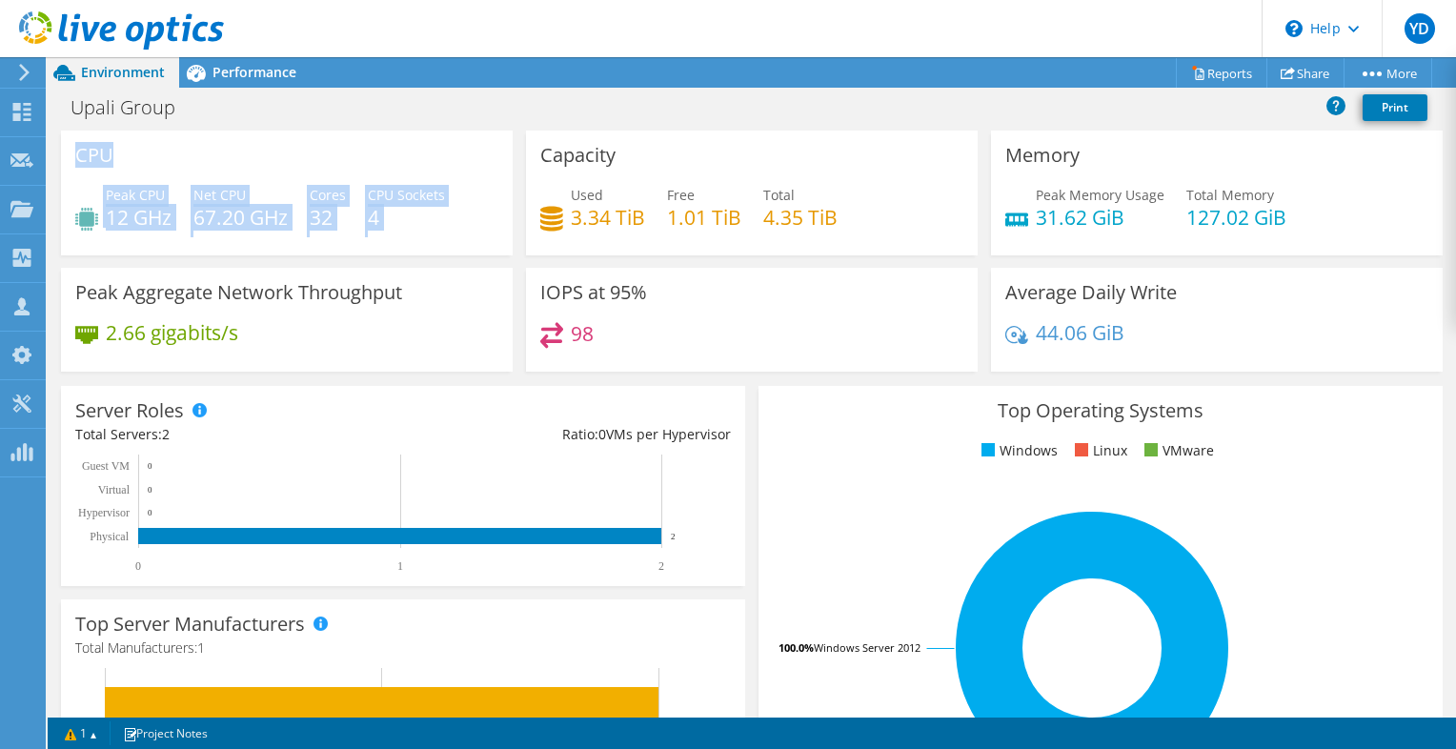
drag, startPoint x: 456, startPoint y: 225, endPoint x: 61, endPoint y: 151, distance: 402.2
click at [61, 151] on div "CPU Peak CPU 12 GHz Net CPU 67.20 GHz Cores 32 CPU Sockets 4" at bounding box center [287, 192] width 452 height 125
click at [296, 177] on div "CPU Peak CPU 12 GHz Net CPU 67.20 GHz Cores 32 CPU Sockets 4" at bounding box center [287, 192] width 452 height 125
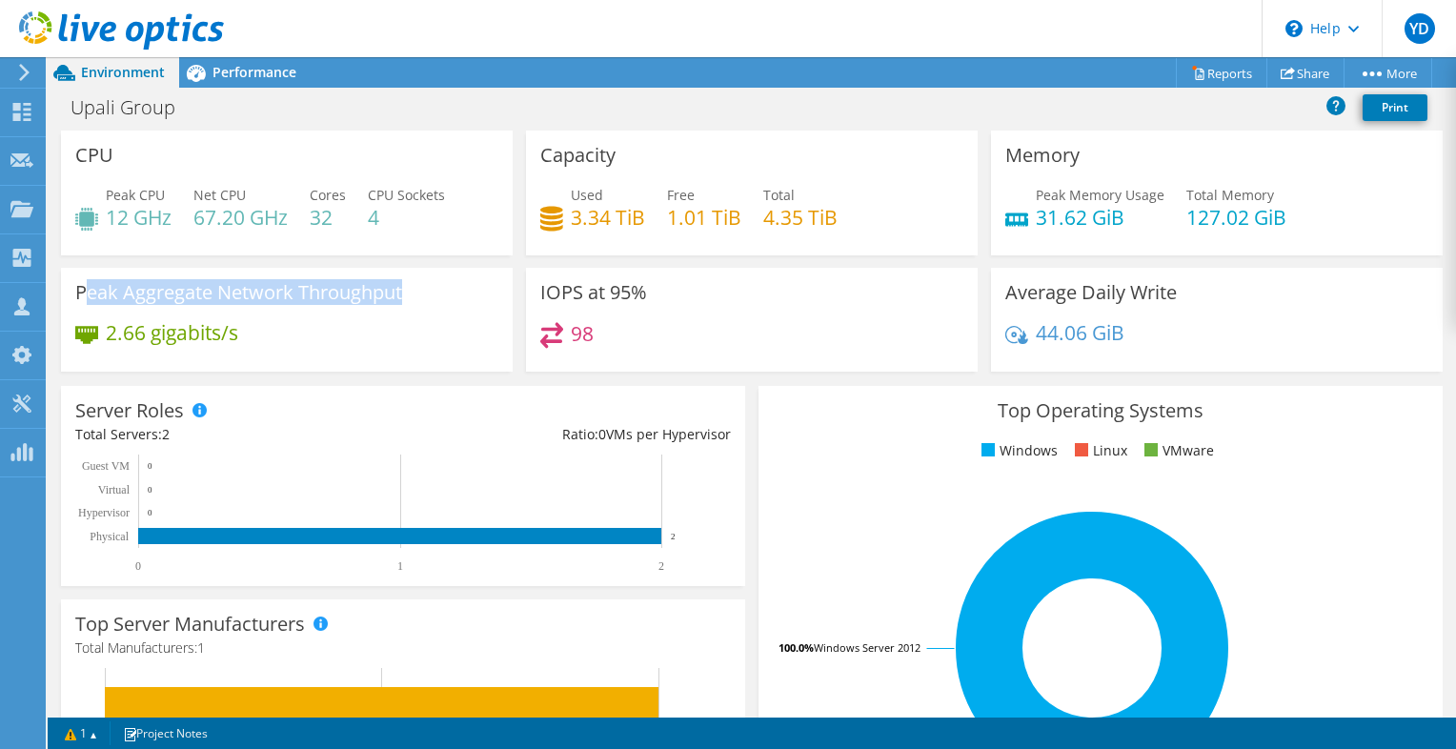
drag, startPoint x: 83, startPoint y: 294, endPoint x: 417, endPoint y: 305, distance: 334.5
click at [417, 305] on div "Peak Aggregate Network Throughput 2.66 gigabits/s" at bounding box center [287, 320] width 452 height 104
drag, startPoint x: 417, startPoint y: 305, endPoint x: 361, endPoint y: 369, distance: 85.0
click at [361, 369] on div "Peak Aggregate Network Throughput 2.66 gigabits/s" at bounding box center [287, 320] width 452 height 104
drag, startPoint x: 266, startPoint y: 319, endPoint x: 115, endPoint y: 287, distance: 153.9
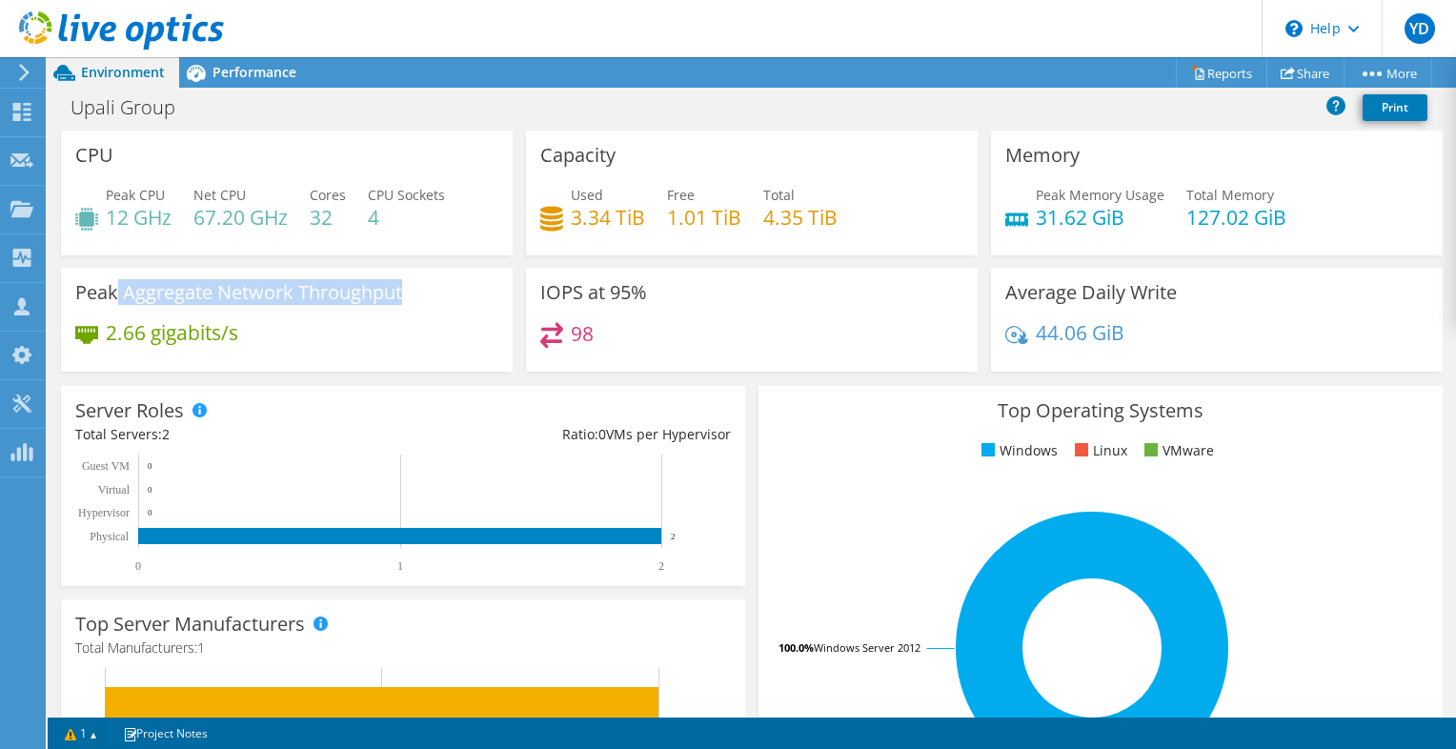
click at [115, 287] on div "Peak Aggregate Network Throughput 2.66 gigabits/s" at bounding box center [287, 320] width 452 height 104
drag, startPoint x: 115, startPoint y: 287, endPoint x: 208, endPoint y: 337, distance: 105.3
click at [208, 337] on h4 "2.66 gigabits/s" at bounding box center [172, 332] width 132 height 21
click at [277, 343] on div "2.66 gigabits/s" at bounding box center [286, 342] width 423 height 40
drag, startPoint x: 277, startPoint y: 343, endPoint x: 71, endPoint y: 293, distance: 211.6
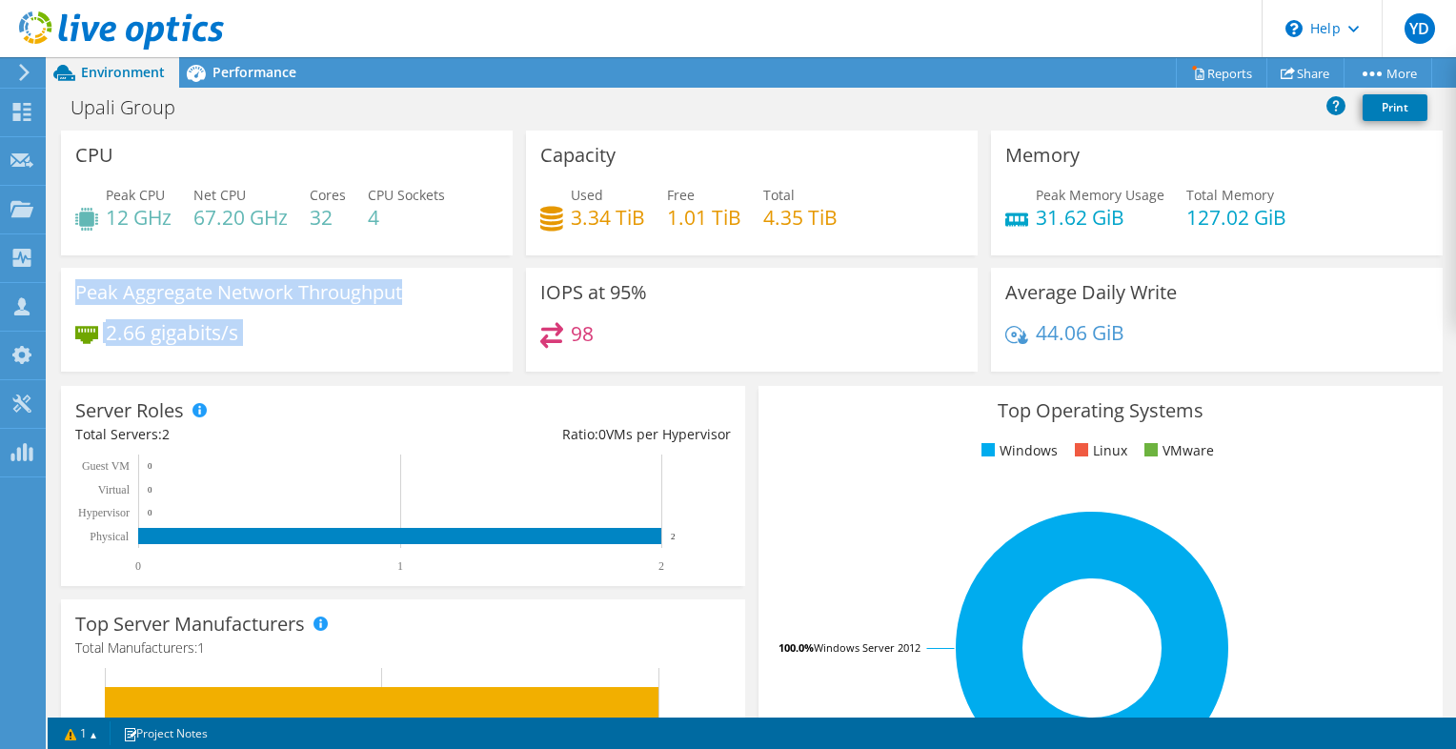
click at [71, 293] on div "Peak Aggregate Network Throughput 2.66 gigabits/s" at bounding box center [287, 320] width 452 height 104
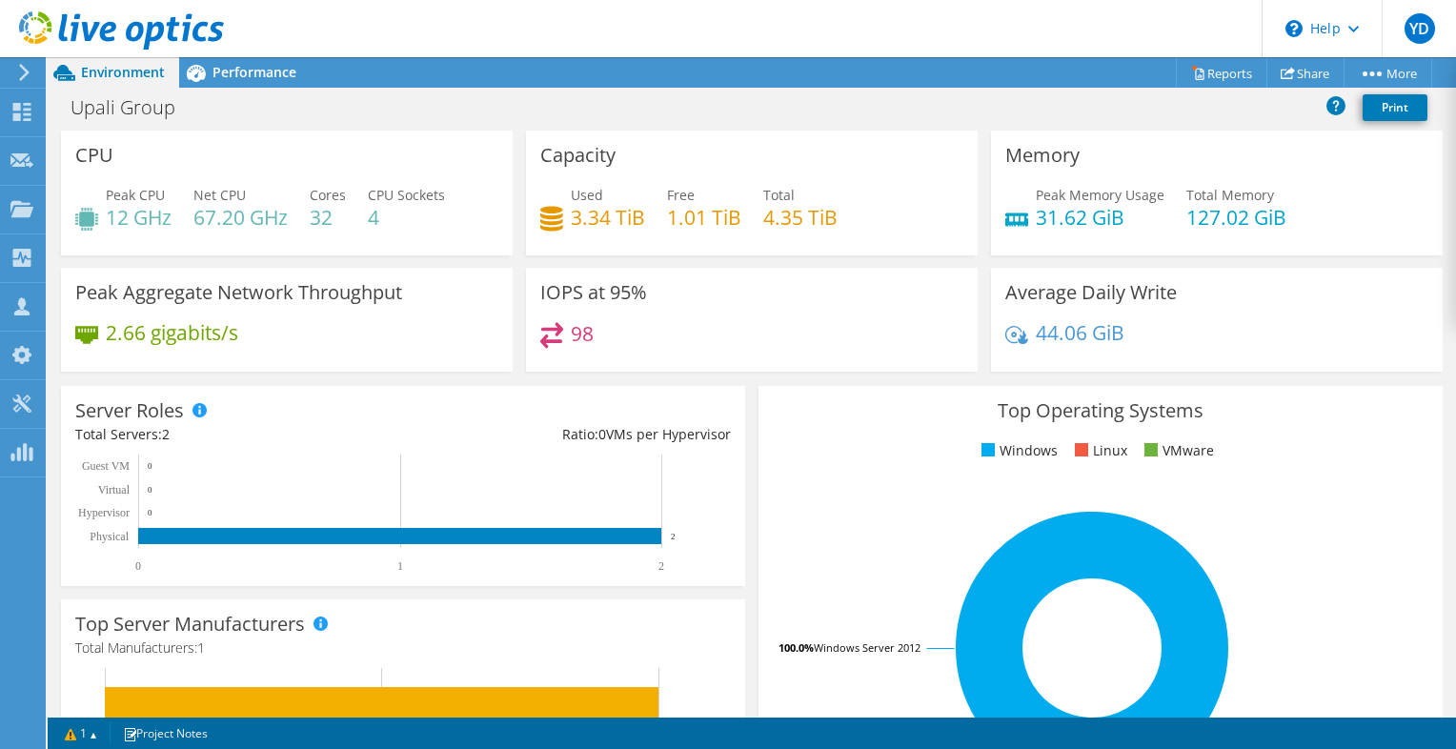
click at [71, 293] on div "Peak Aggregate Network Throughput 2.66 gigabits/s" at bounding box center [287, 320] width 452 height 104
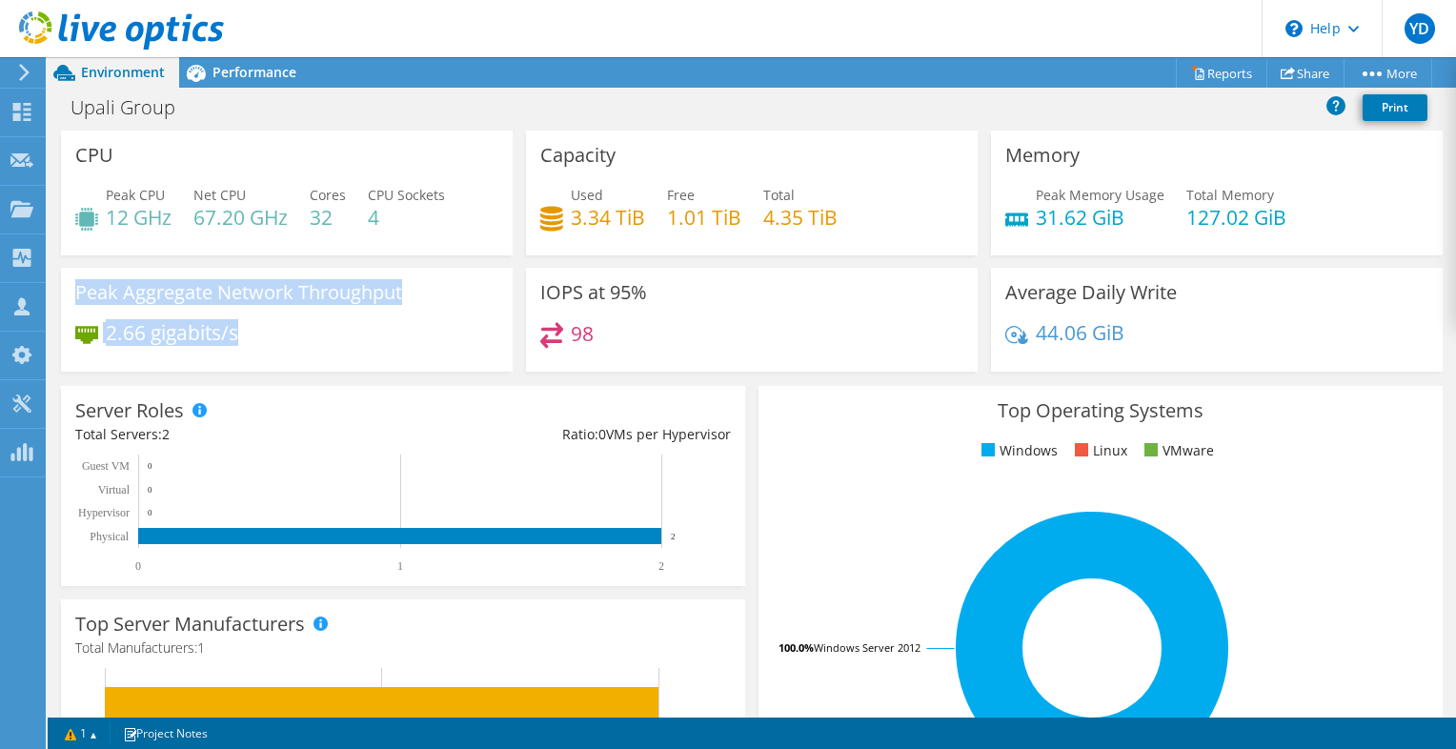
drag, startPoint x: 281, startPoint y: 362, endPoint x: 69, endPoint y: 280, distance: 227.7
click at [69, 280] on div "Peak Aggregate Network Throughput 2.66 gigabits/s" at bounding box center [287, 320] width 452 height 104
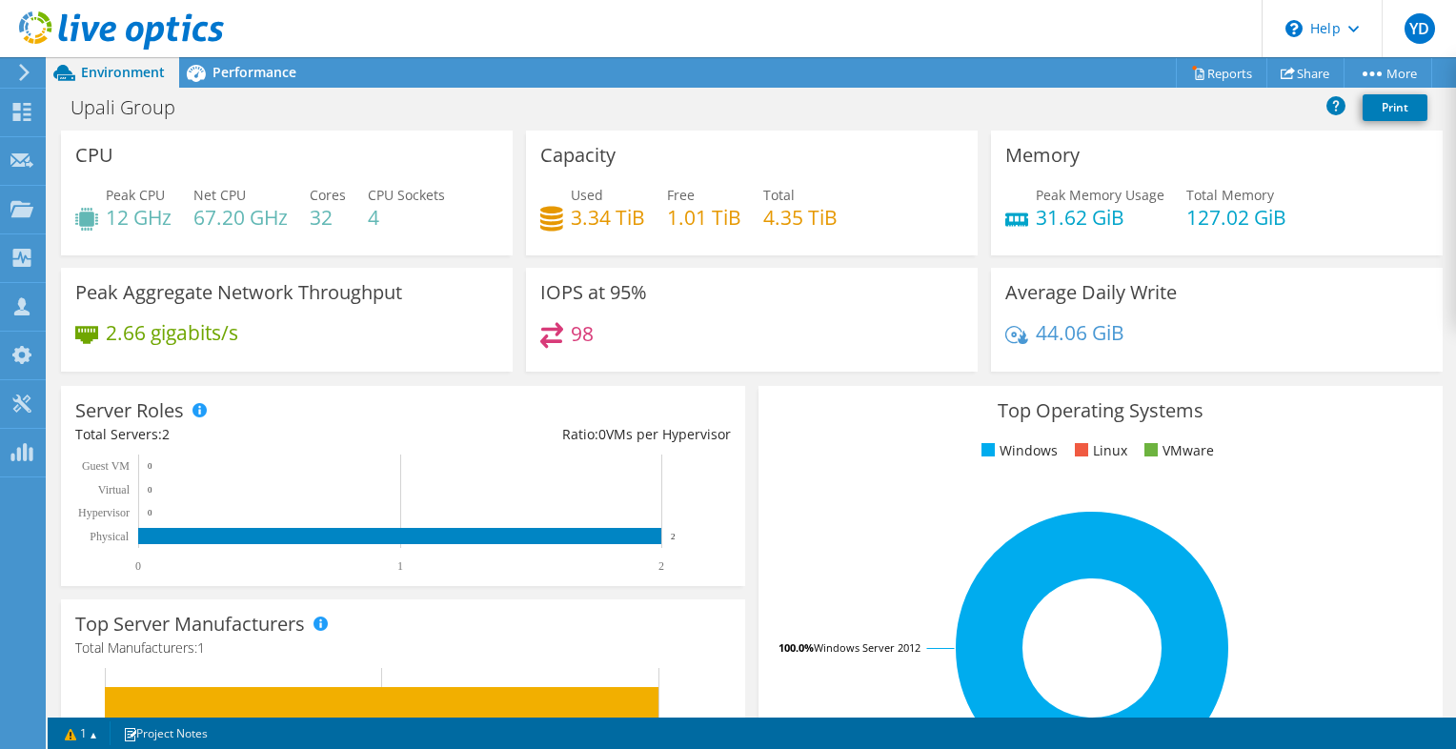
drag, startPoint x: 69, startPoint y: 280, endPoint x: 286, endPoint y: 333, distance: 223.6
click at [286, 333] on div "2.66 gigabits/s" at bounding box center [286, 342] width 423 height 40
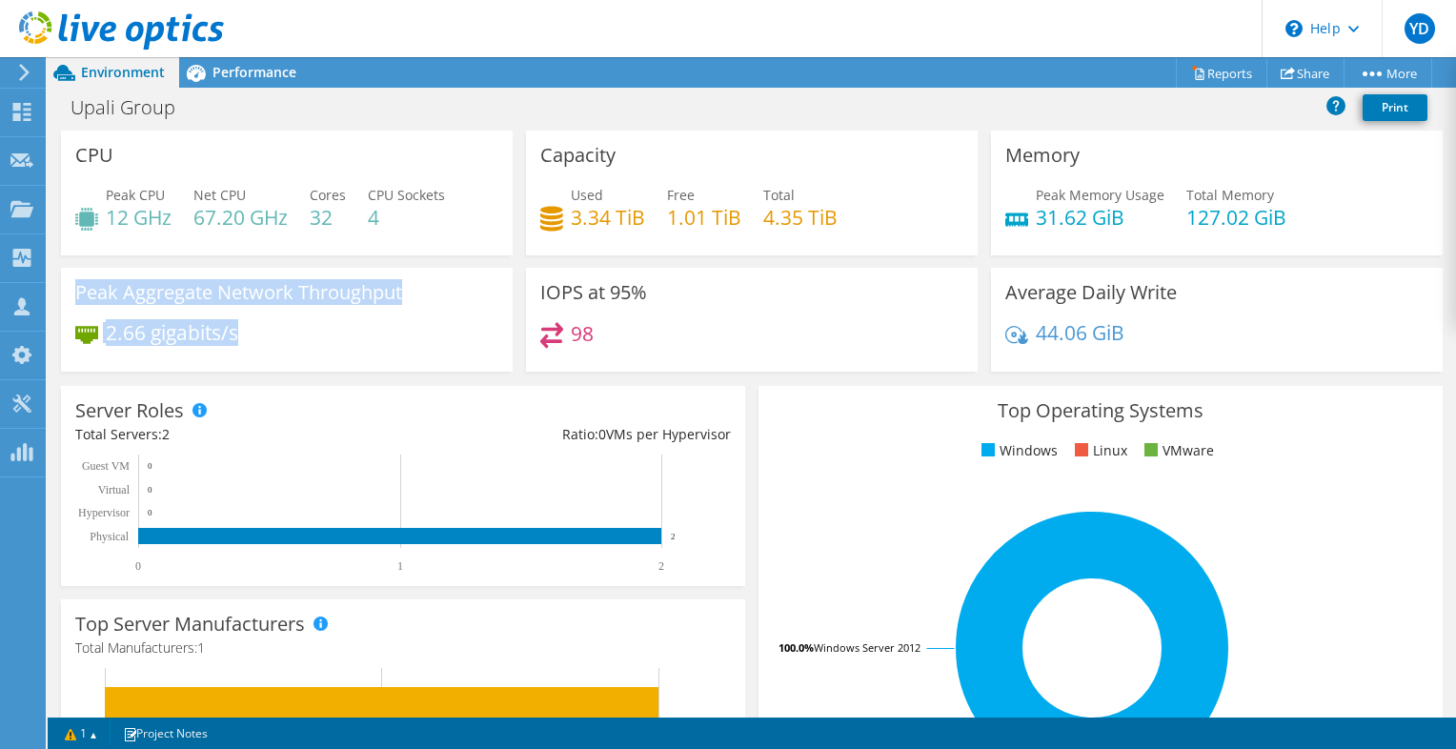
drag, startPoint x: 408, startPoint y: 347, endPoint x: 76, endPoint y: 277, distance: 338.7
click at [76, 277] on div "Peak Aggregate Network Throughput 2.66 gigabits/s" at bounding box center [287, 320] width 452 height 104
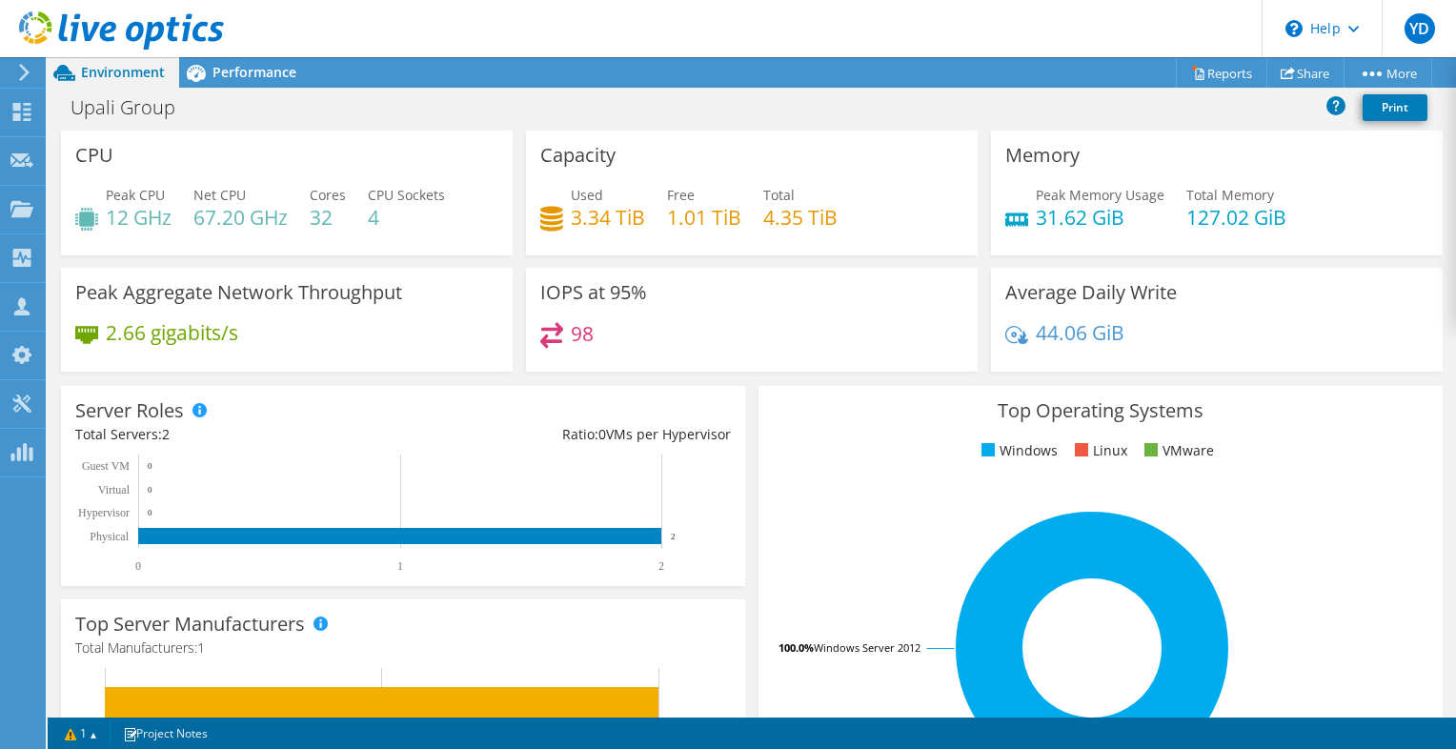
click at [335, 347] on div "2.66 gigabits/s" at bounding box center [286, 342] width 423 height 40
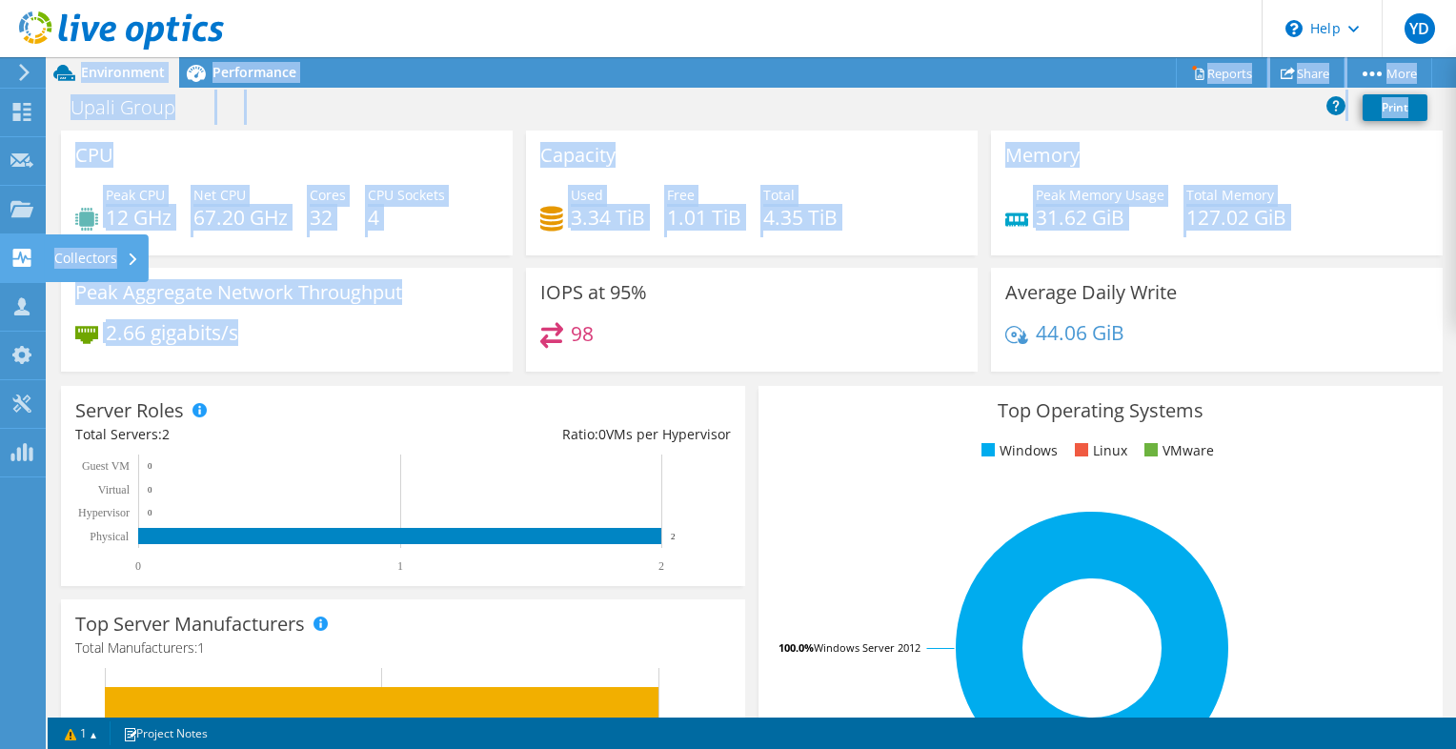
drag, startPoint x: 438, startPoint y: 360, endPoint x: 30, endPoint y: 276, distance: 416.2
click at [30, 276] on div "YD Channel Partner [PERSON_NAME] [PERSON_NAME][EMAIL_ADDRESS][PERSON_NAME][DOMA…" at bounding box center [728, 374] width 1456 height 749
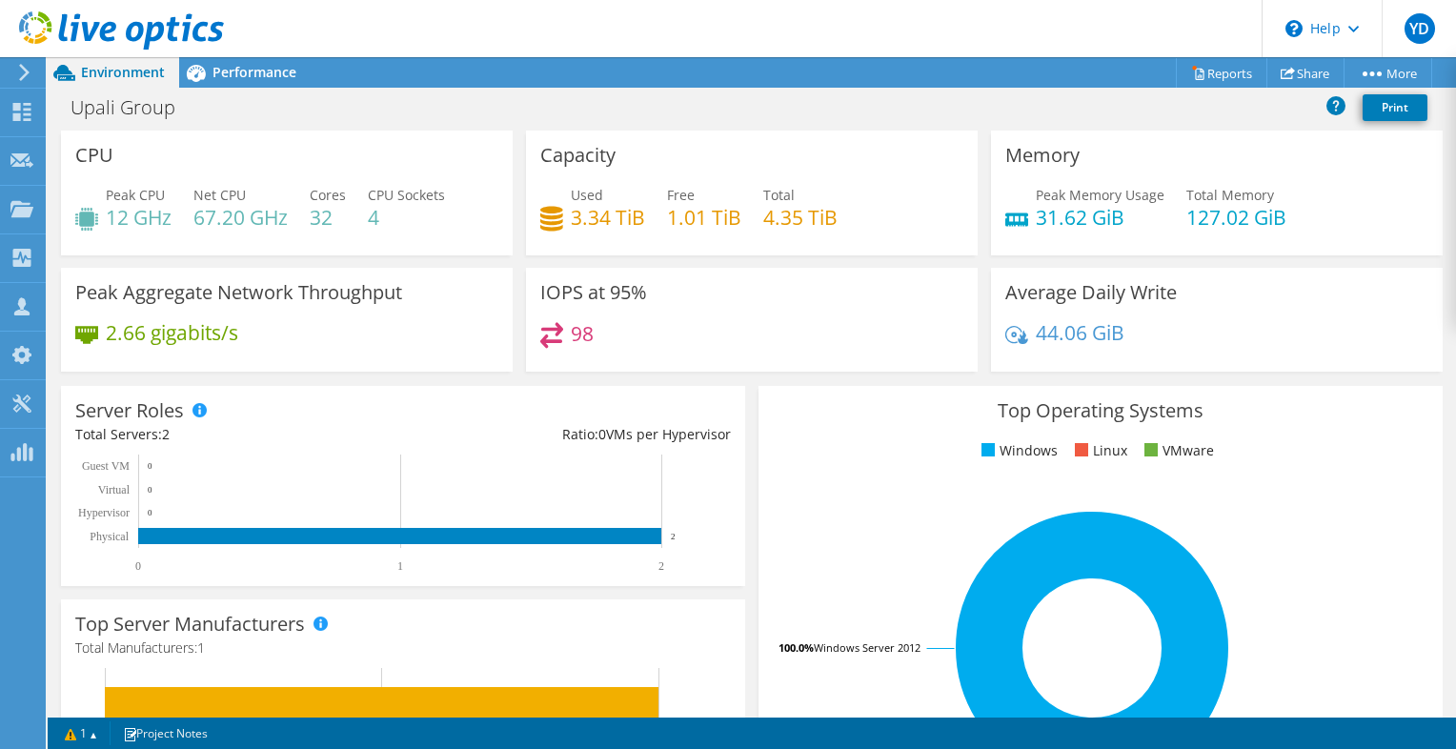
click at [483, 411] on div "Server Roles Physical Servers represent bare metal servers that were targets of…" at bounding box center [403, 486] width 684 height 200
click at [228, 82] on div "Performance" at bounding box center [244, 72] width 131 height 30
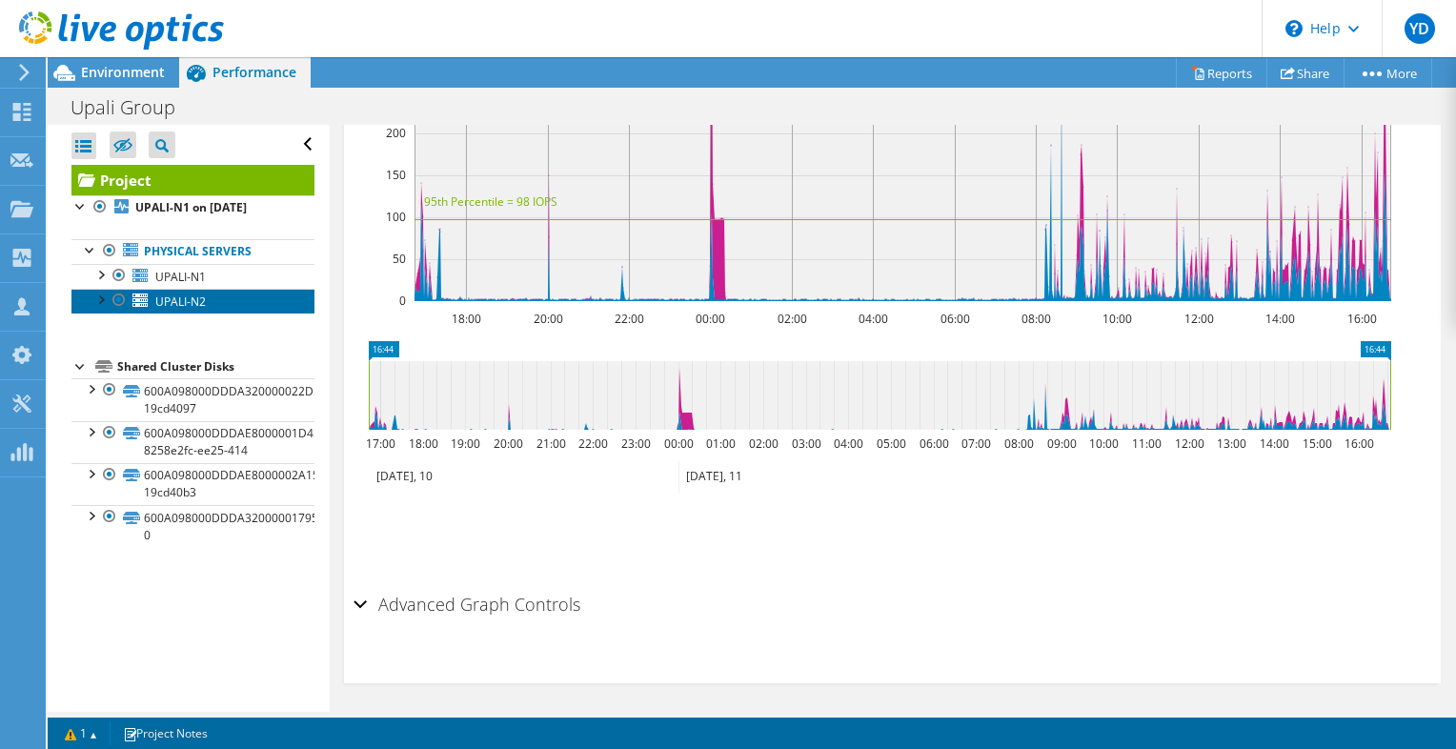
click at [195, 289] on link "UPALI-N2" at bounding box center [192, 301] width 243 height 25
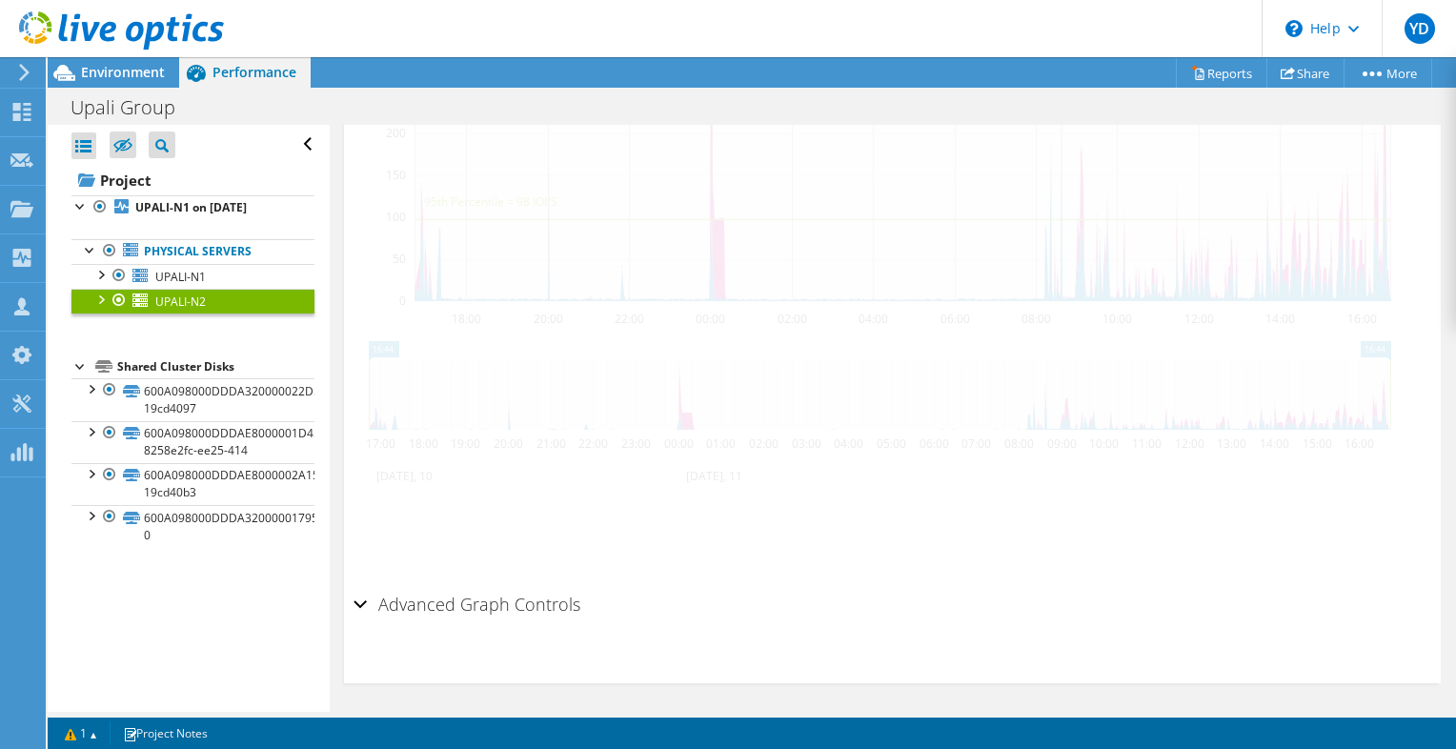
scroll to position [568, 0]
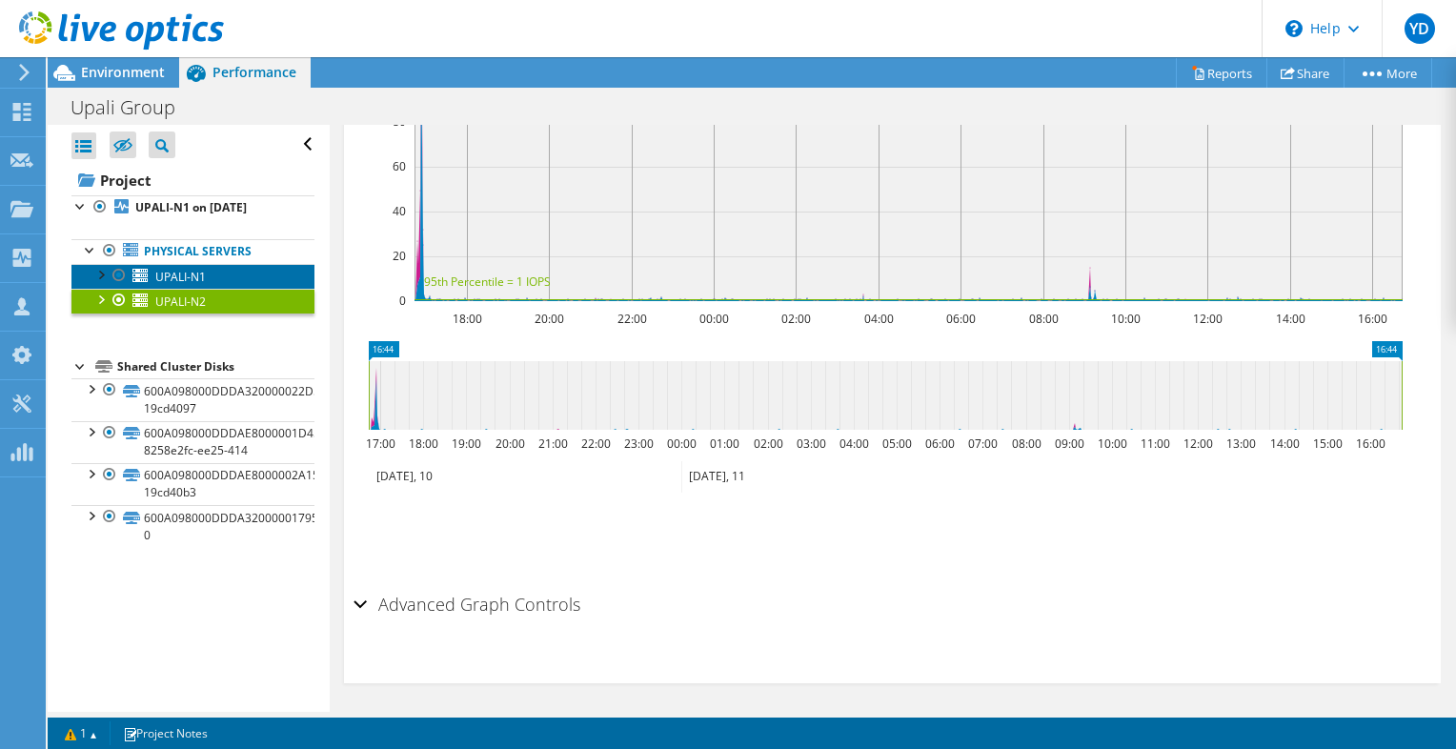
click at [226, 283] on link "UPALI-N1" at bounding box center [192, 276] width 243 height 25
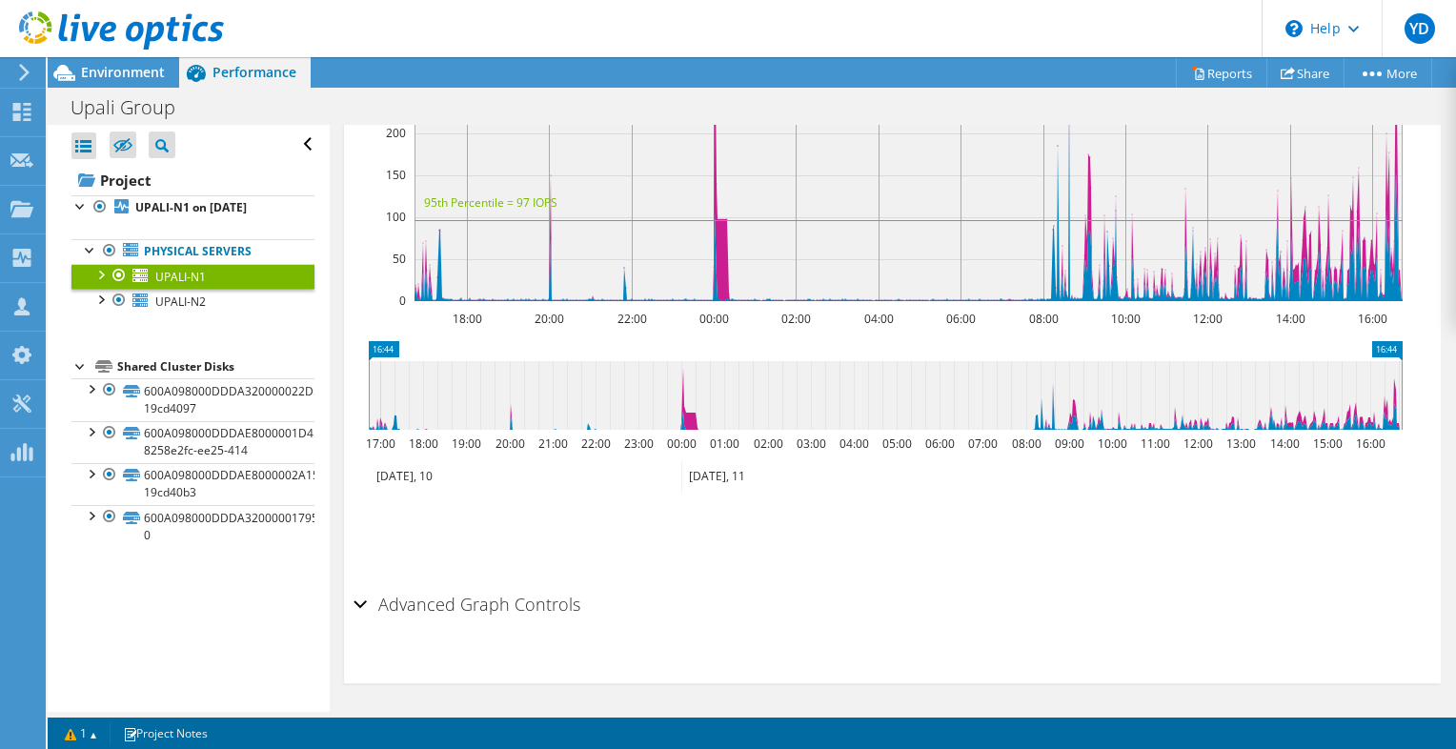
click at [430, 618] on h2 "Advanced Graph Controls" at bounding box center [466, 604] width 227 height 38
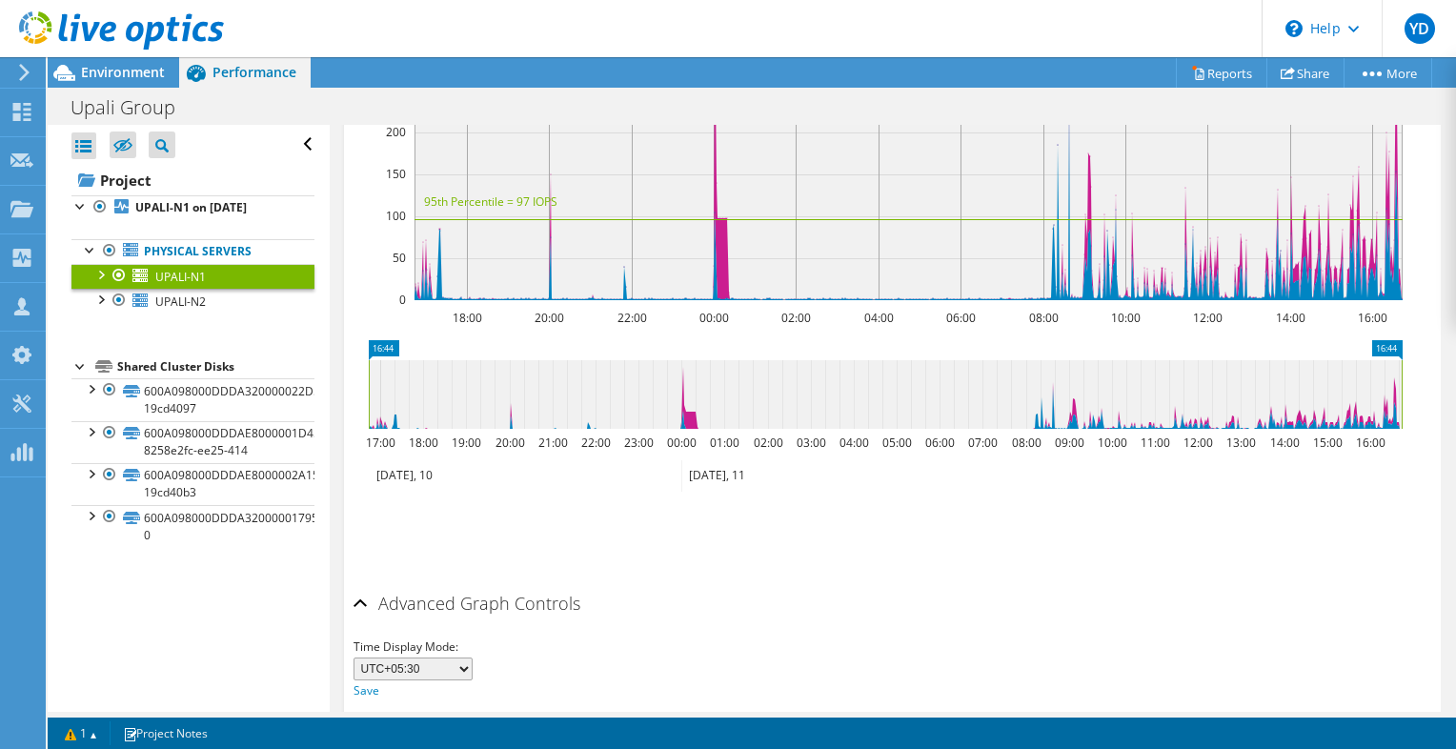
click at [430, 618] on div "Advanced Graph Controls" at bounding box center [891, 604] width 1077 height 41
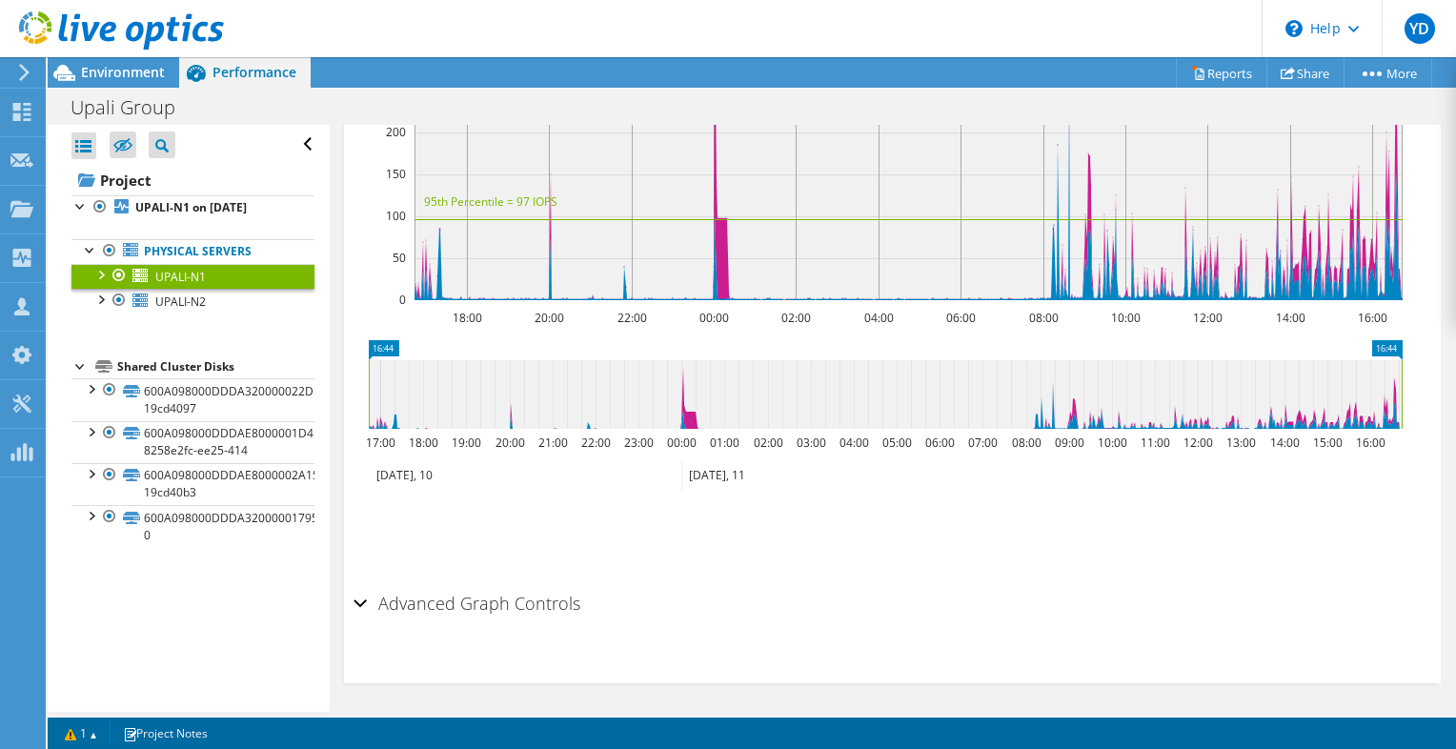
scroll to position [568, 0]
